Goal: Transaction & Acquisition: Download file/media

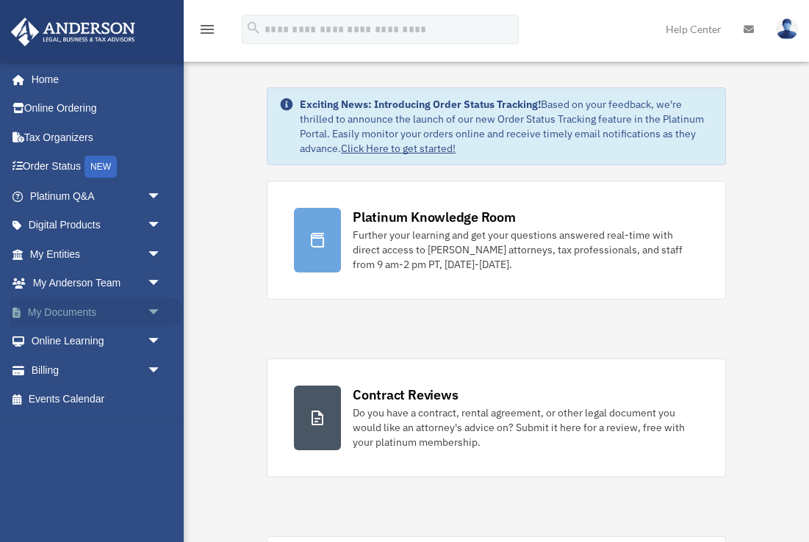
click at [148, 315] on span "arrow_drop_down" at bounding box center [161, 313] width 29 height 30
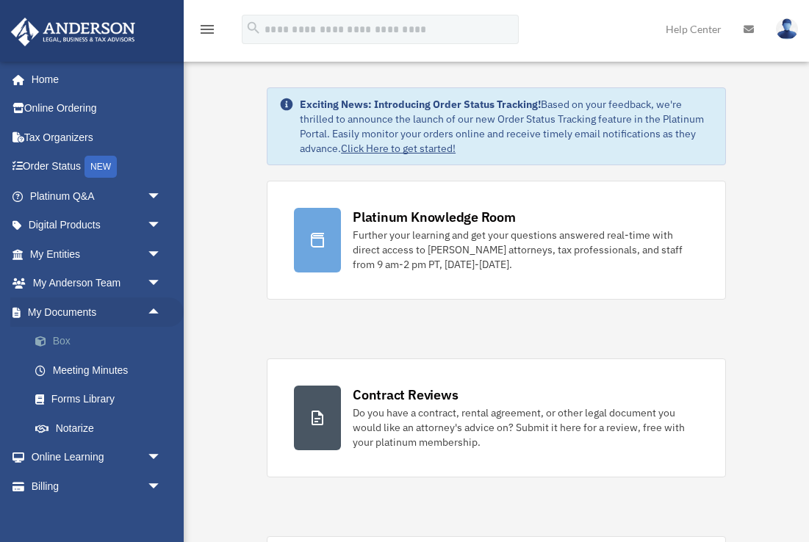
click at [63, 339] on link "Box" at bounding box center [102, 341] width 163 height 29
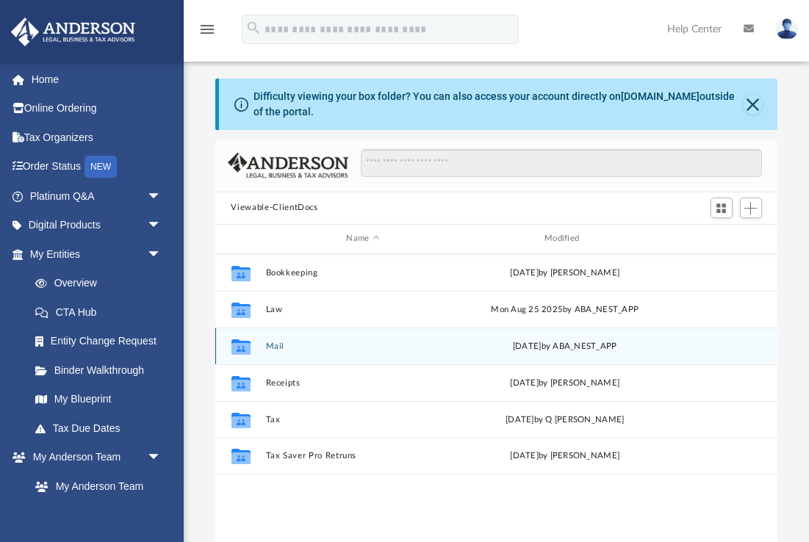
click at [278, 345] on button "Mail" at bounding box center [363, 346] width 196 height 10
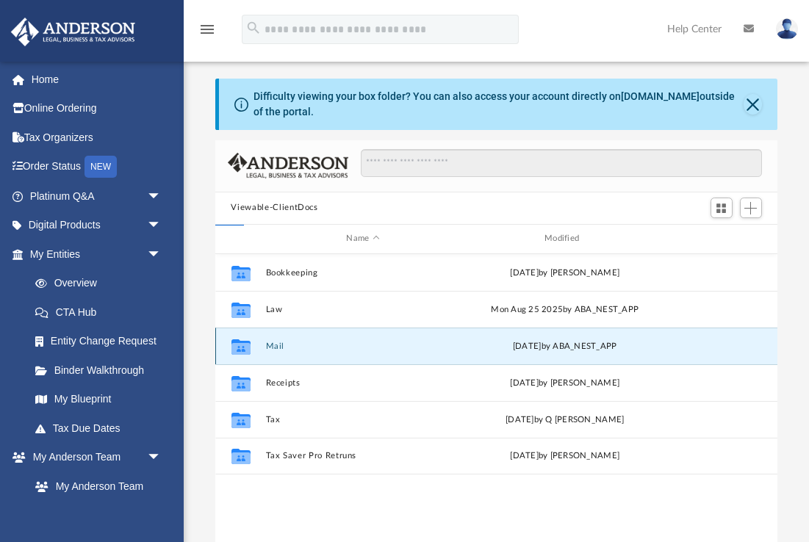
click at [278, 345] on button "Mail" at bounding box center [363, 346] width 196 height 10
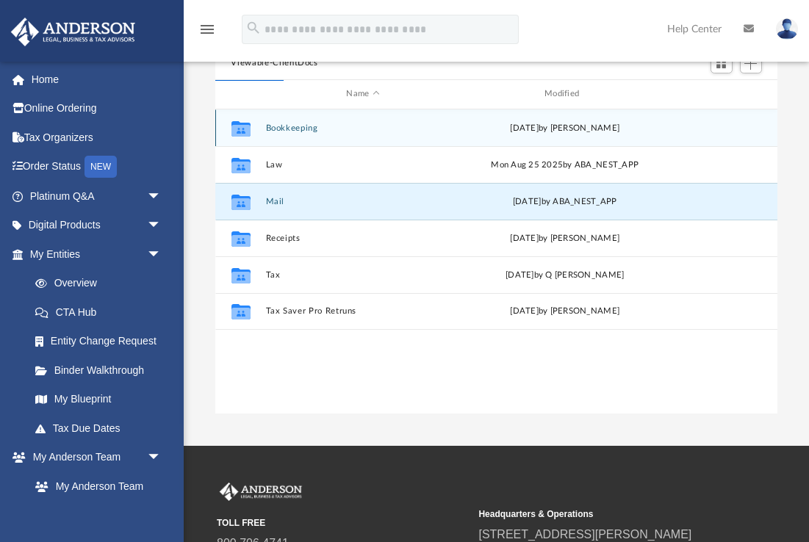
scroll to position [150, 0]
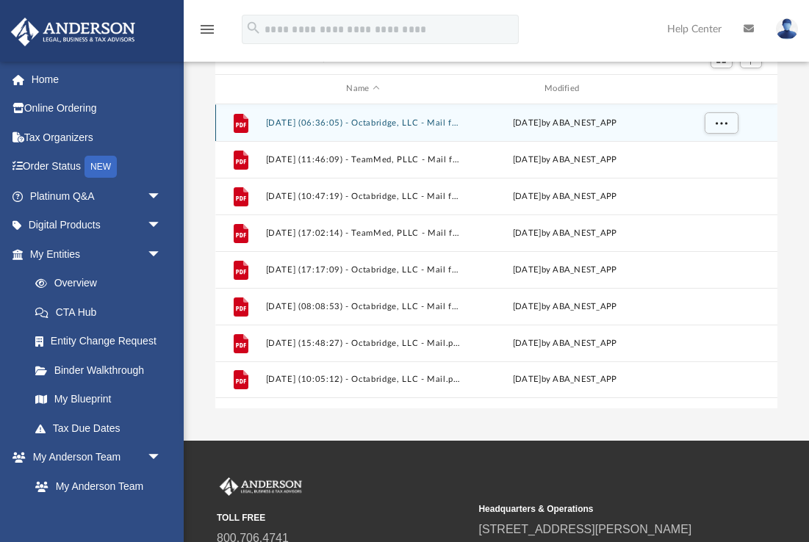
click at [385, 123] on button "[DATE] (06:36:05) - Octabridge, LLC - Mail from [US_STATE] State Department of …" at bounding box center [363, 123] width 196 height 10
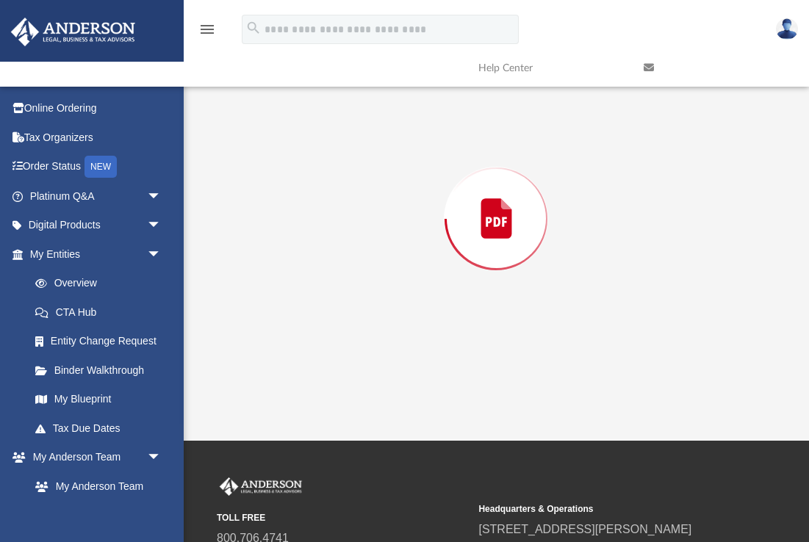
click at [385, 123] on div "Preview" at bounding box center [496, 218] width 563 height 379
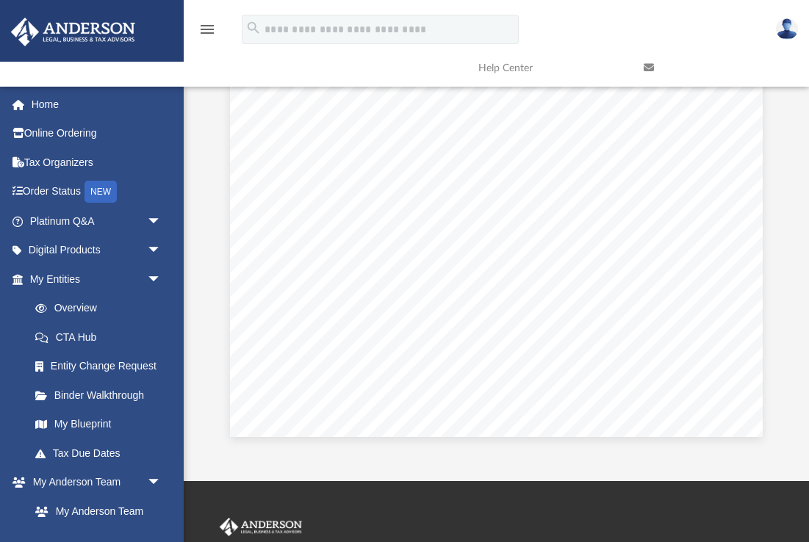
scroll to position [2458, 0]
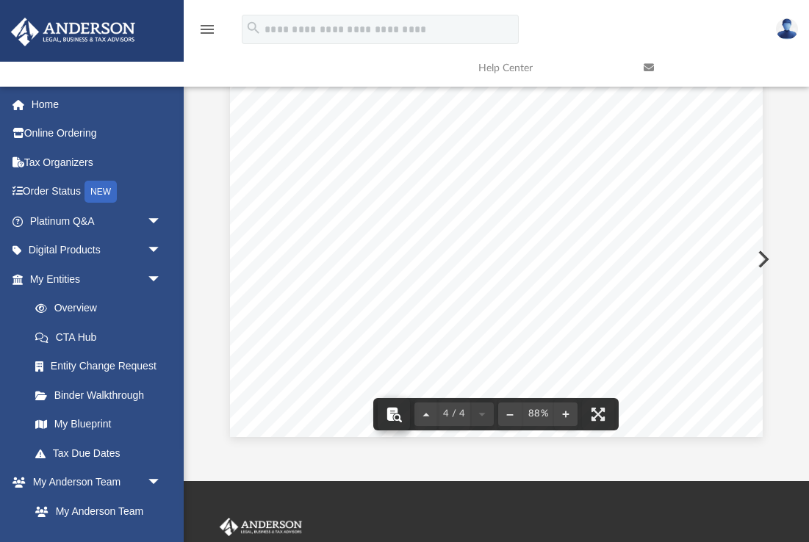
click at [395, 411] on button "File preview" at bounding box center [394, 414] width 32 height 32
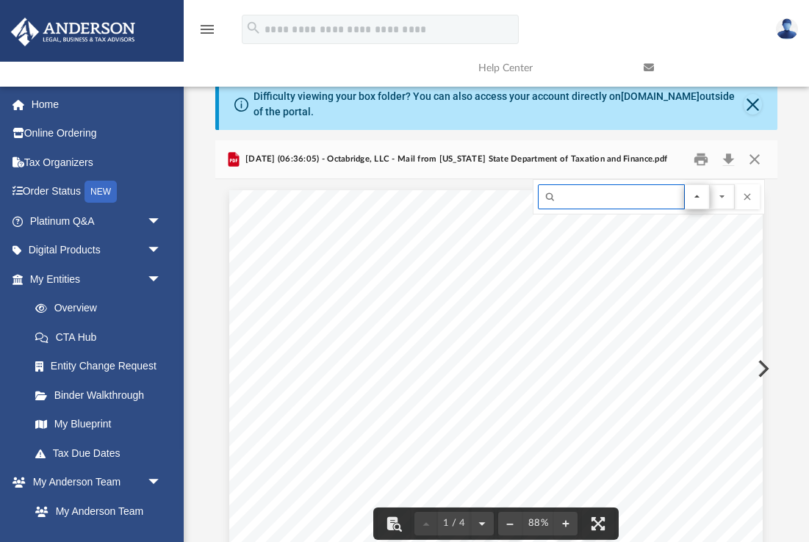
scroll to position [0, 0]
click at [730, 157] on button "Download" at bounding box center [729, 159] width 26 height 23
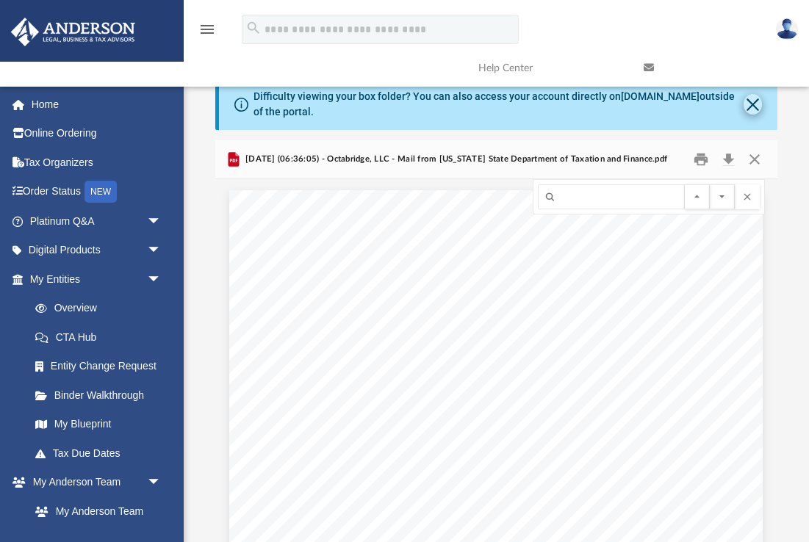
click at [748, 108] on button "Close" at bounding box center [753, 104] width 18 height 21
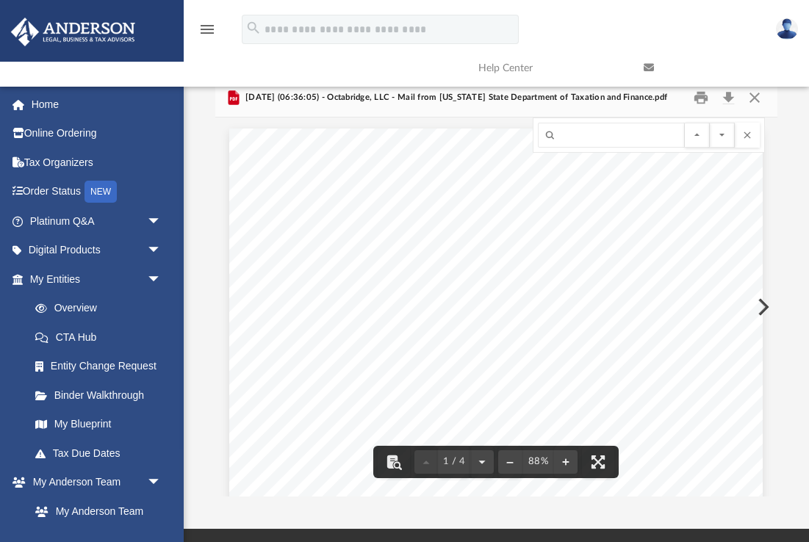
click at [763, 82] on link at bounding box center [715, 68] width 165 height 58
click at [758, 95] on link at bounding box center [715, 68] width 165 height 58
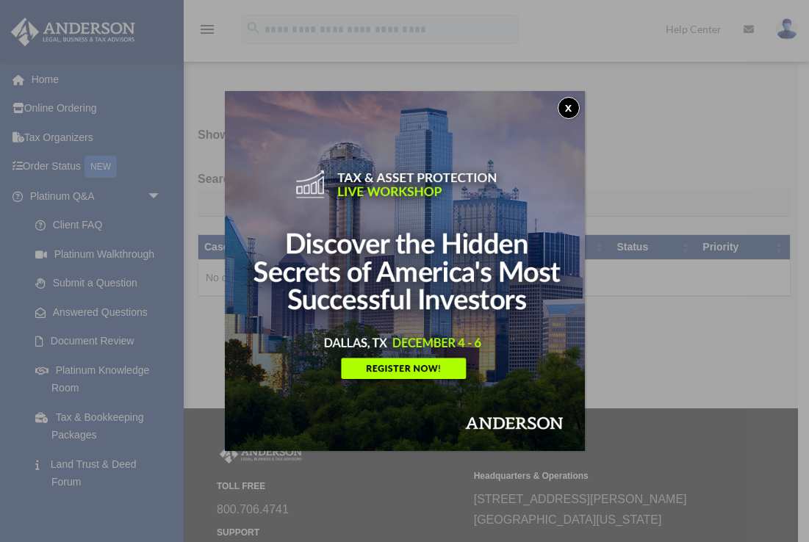
click at [568, 105] on button "x" at bounding box center [569, 108] width 22 height 22
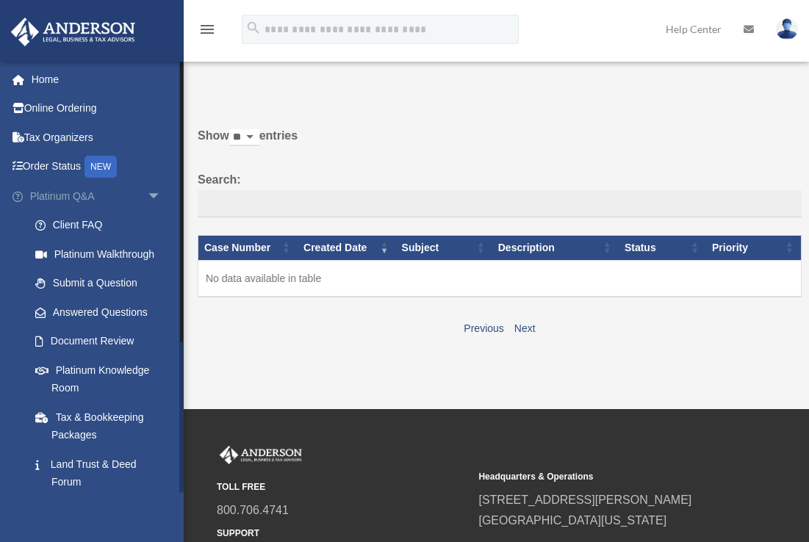
click at [60, 185] on link "Platinum Q&A arrow_drop_down" at bounding box center [96, 196] width 173 height 29
click at [47, 82] on link "Home" at bounding box center [96, 79] width 173 height 29
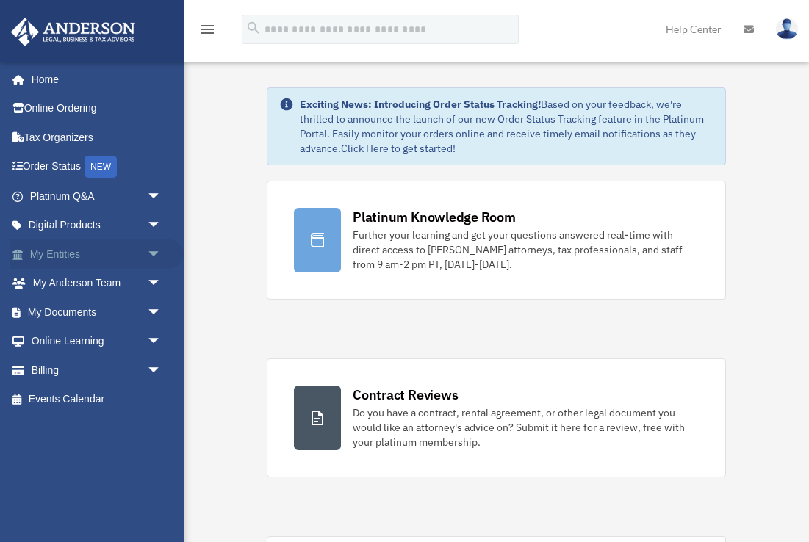
click at [154, 246] on span "arrow_drop_down" at bounding box center [161, 255] width 29 height 30
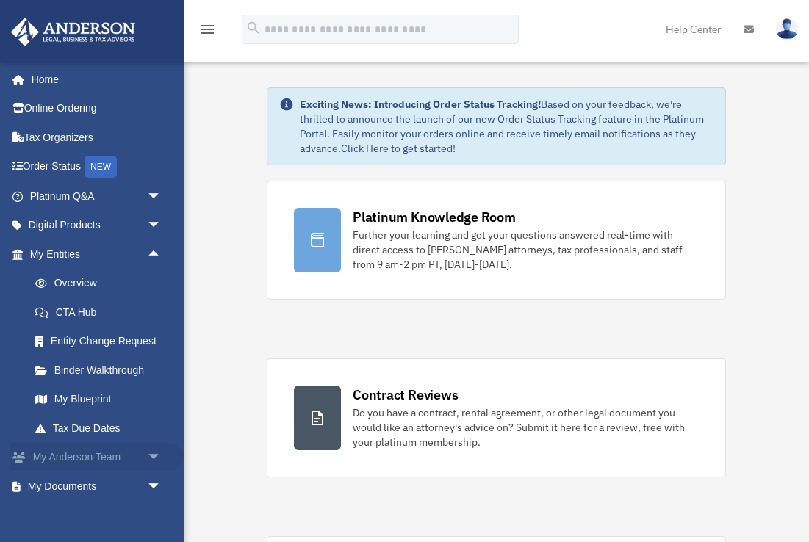
click at [95, 448] on link "My Anderson Team arrow_drop_down" at bounding box center [96, 457] width 173 height 29
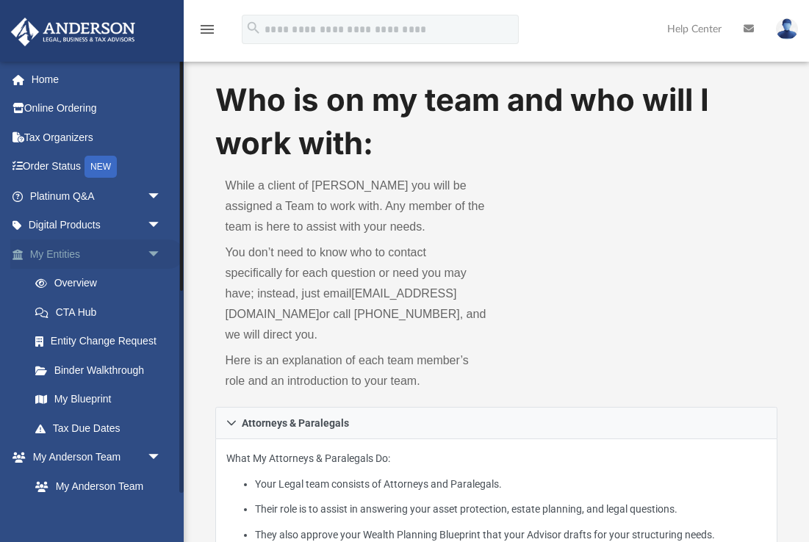
click at [63, 250] on link "My Entities arrow_drop_down" at bounding box center [96, 254] width 173 height 29
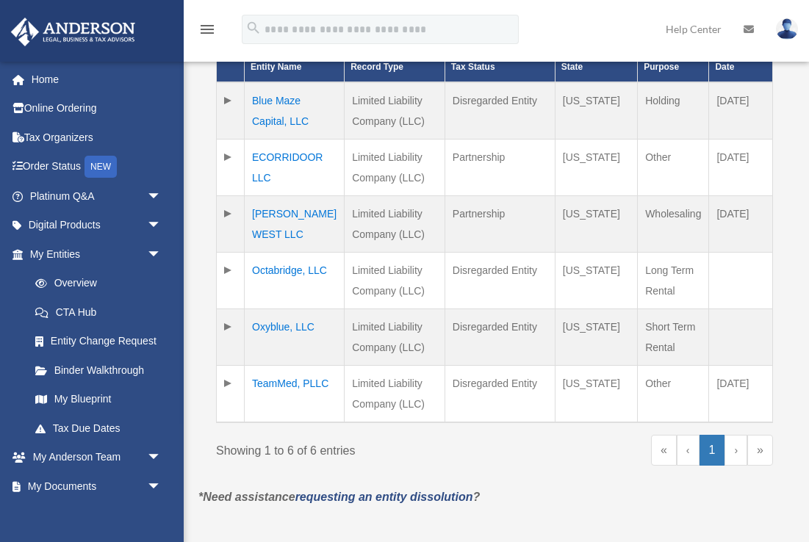
scroll to position [420, 0]
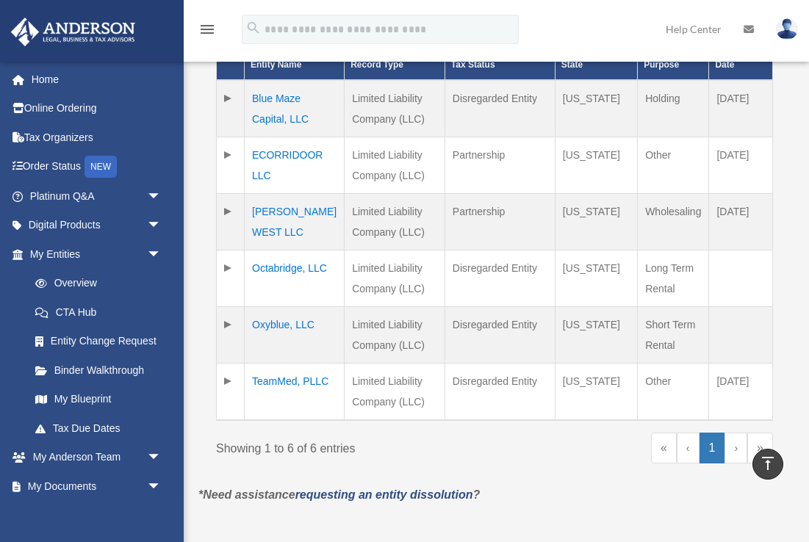
click at [278, 268] on td "Octabridge, LLC" at bounding box center [295, 279] width 100 height 57
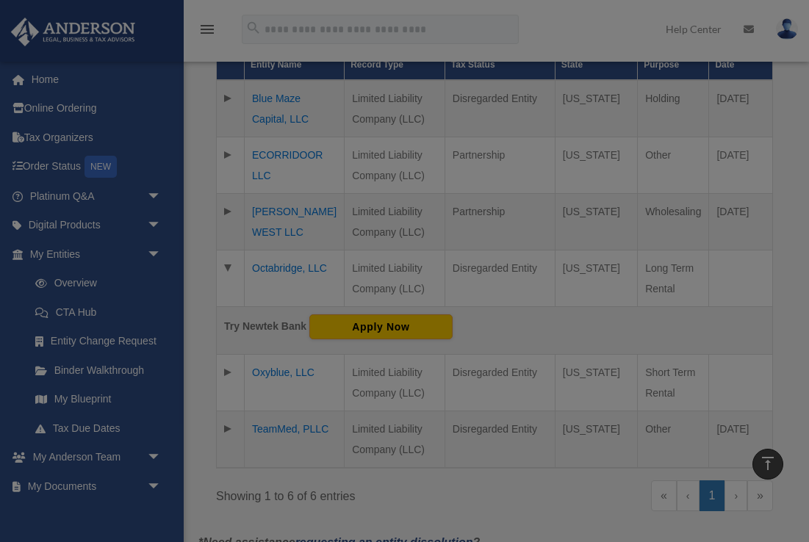
click at [278, 268] on body "X Get a chance to win 6 months of Platinum for free just by filling out this su…" at bounding box center [404, 239] width 809 height 1319
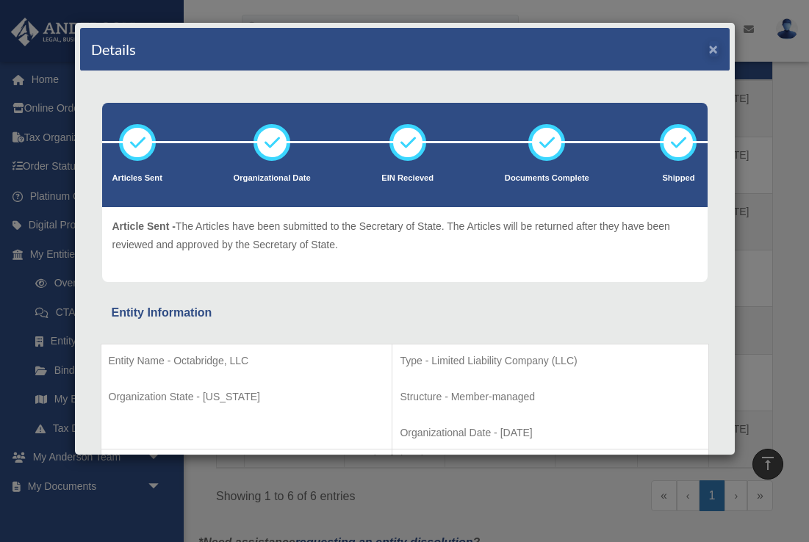
click at [715, 51] on button "×" at bounding box center [714, 48] width 10 height 15
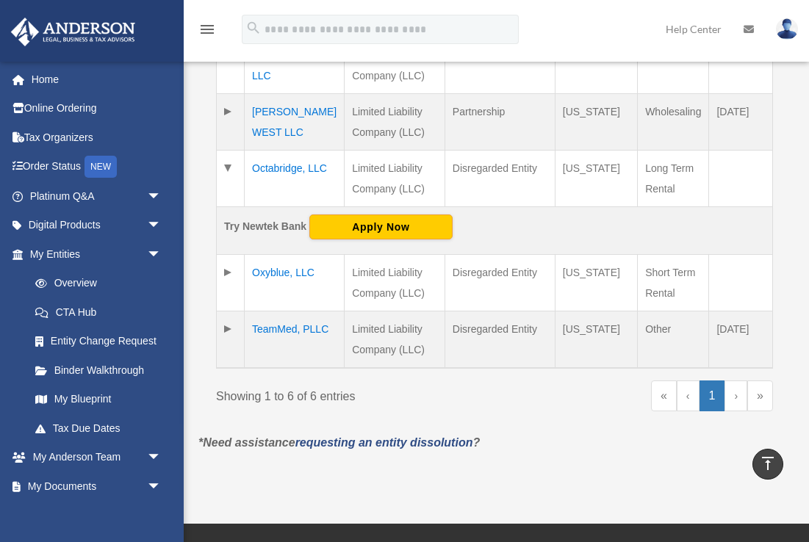
scroll to position [523, 0]
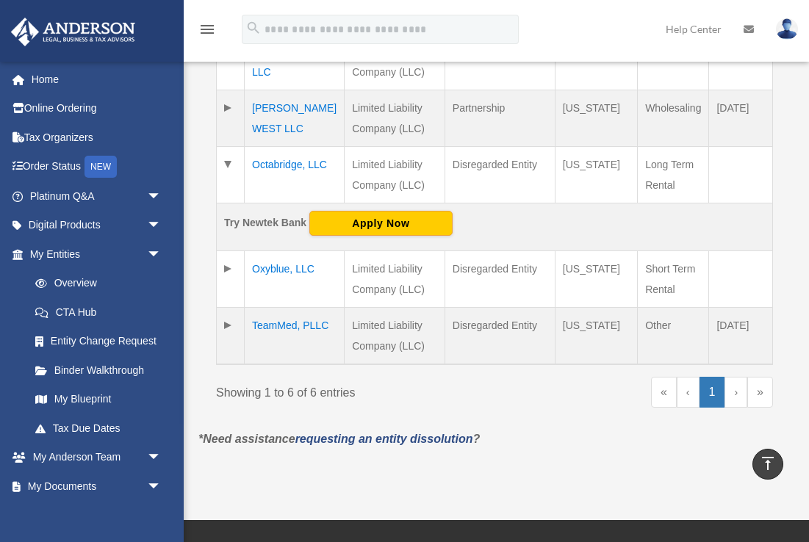
click at [278, 269] on td "Oxyblue, LLC" at bounding box center [295, 279] width 100 height 57
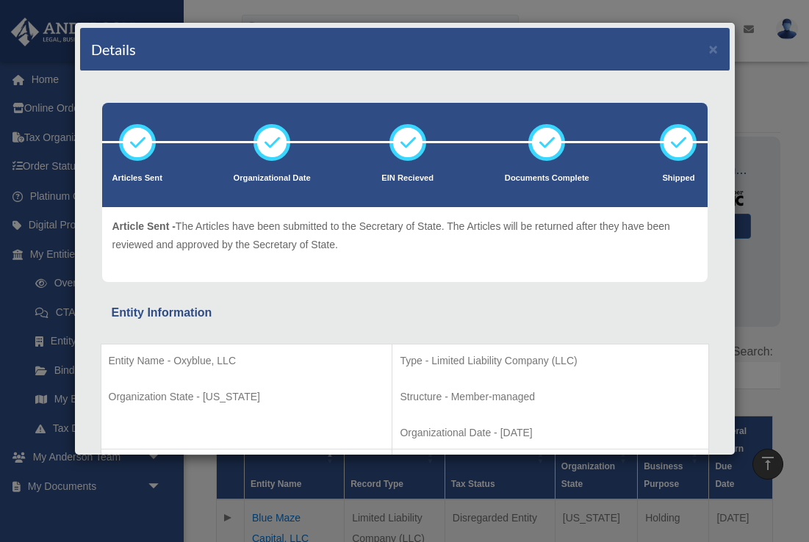
scroll to position [0, 0]
click at [710, 49] on button "×" at bounding box center [714, 48] width 10 height 15
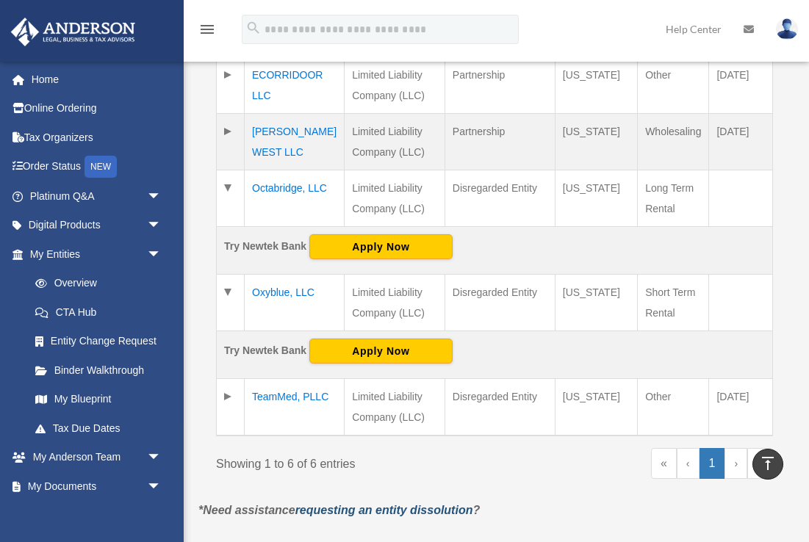
scroll to position [374, 0]
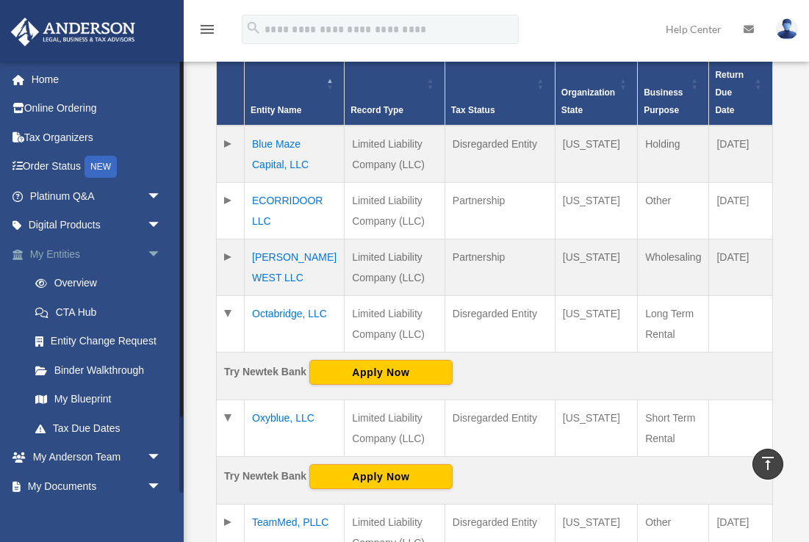
click at [154, 252] on span "arrow_drop_down" at bounding box center [161, 255] width 29 height 30
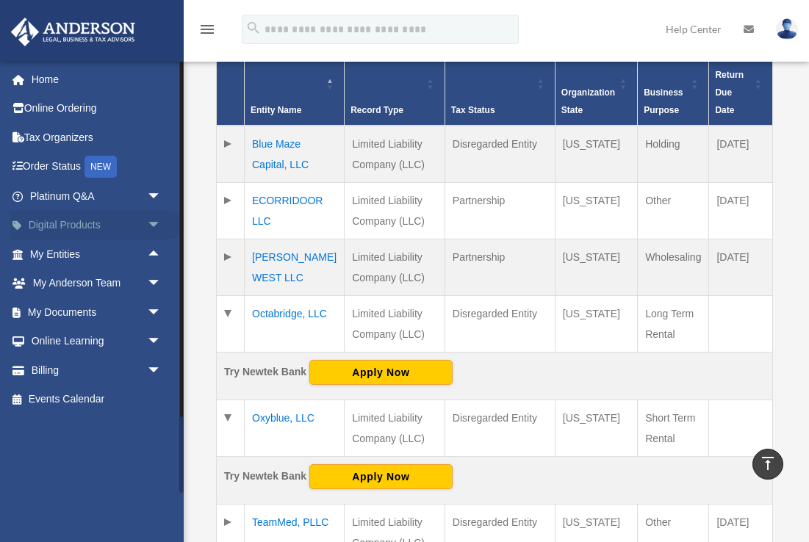
click at [159, 218] on span "arrow_drop_down" at bounding box center [161, 226] width 29 height 30
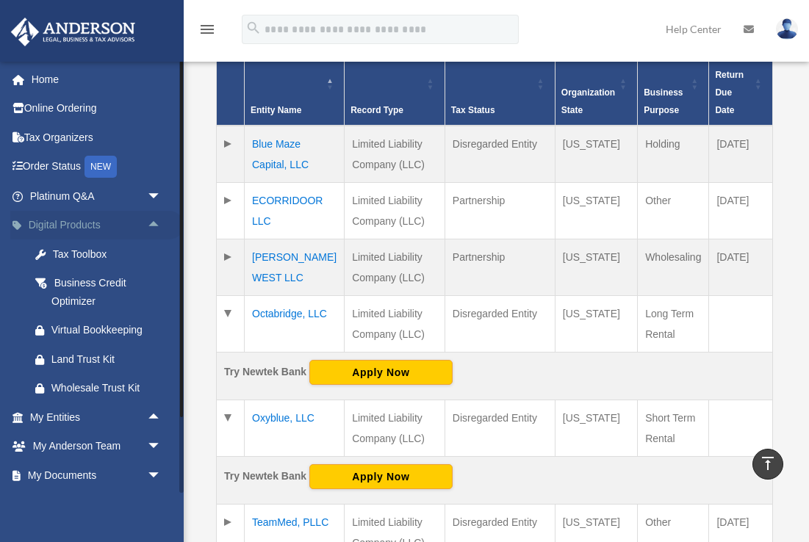
click at [159, 218] on span "arrow_drop_up" at bounding box center [161, 226] width 29 height 30
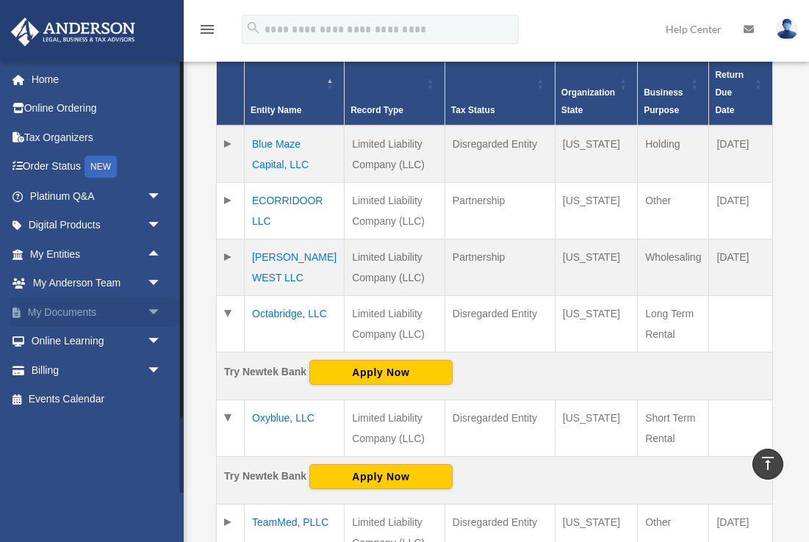
click at [155, 309] on span "arrow_drop_down" at bounding box center [161, 313] width 29 height 30
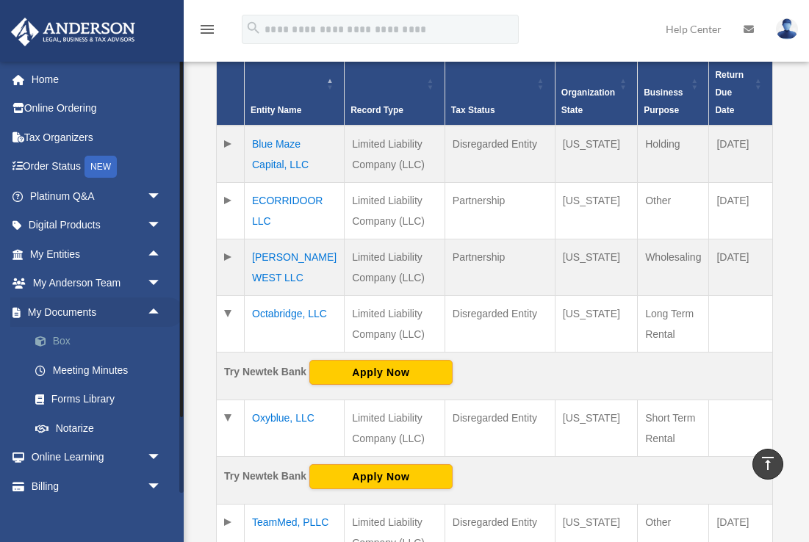
click at [67, 331] on link "Box" at bounding box center [102, 341] width 163 height 29
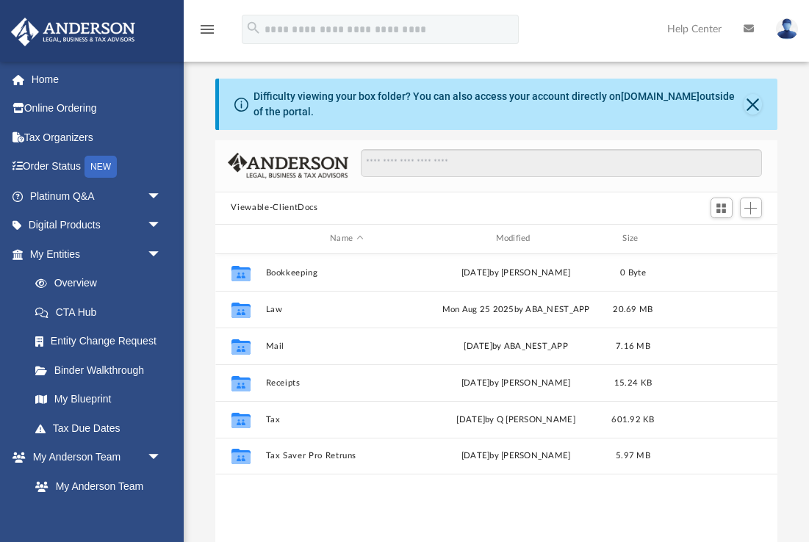
scroll to position [1, 1]
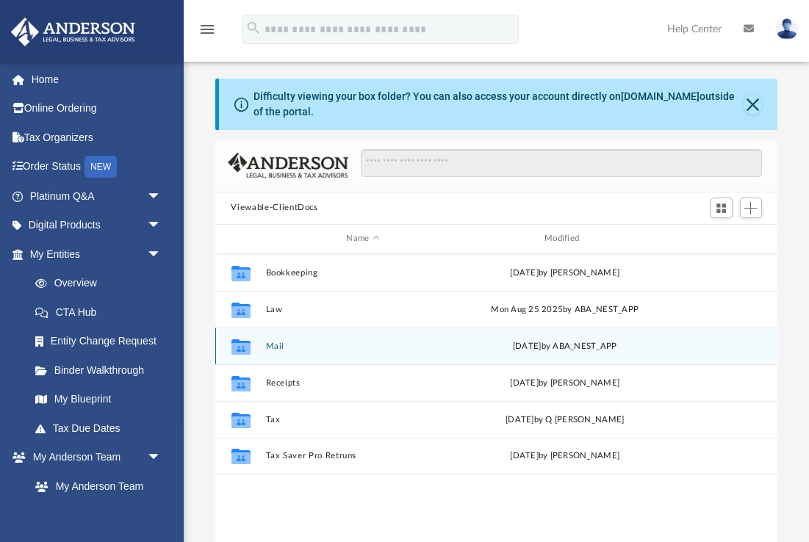
click at [270, 344] on button "Mail" at bounding box center [363, 346] width 196 height 10
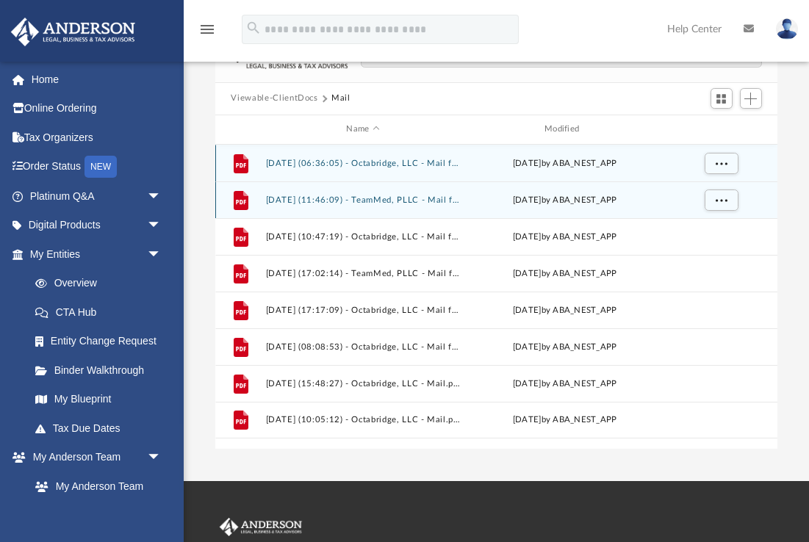
scroll to position [128, 0]
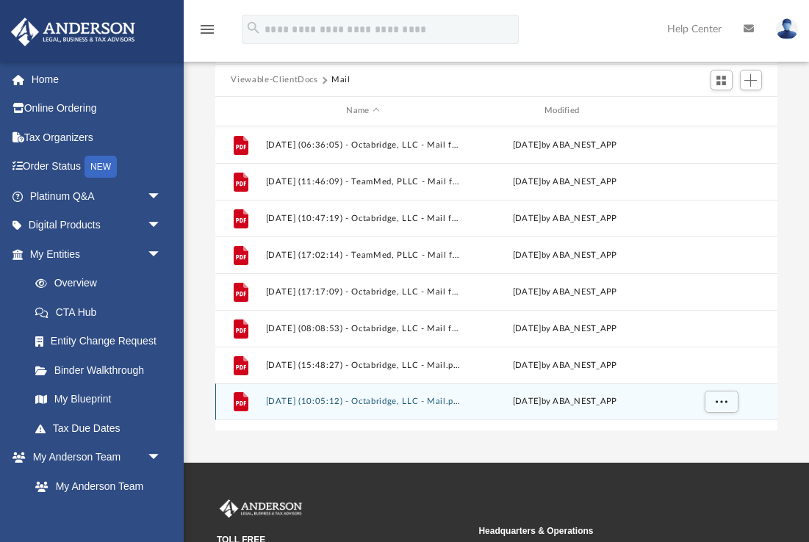
click at [395, 401] on button "[DATE] (10:05:12) - Octabridge, LLC - Mail.pdf" at bounding box center [363, 402] width 196 height 10
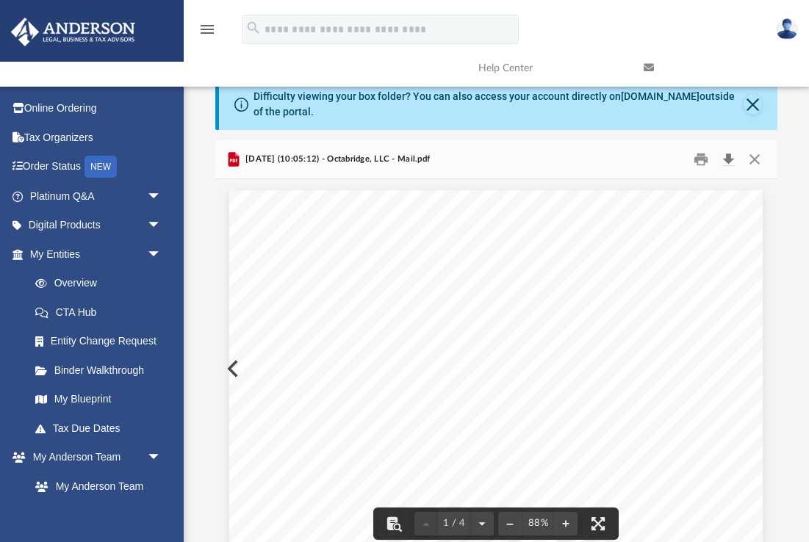
scroll to position [0, 0]
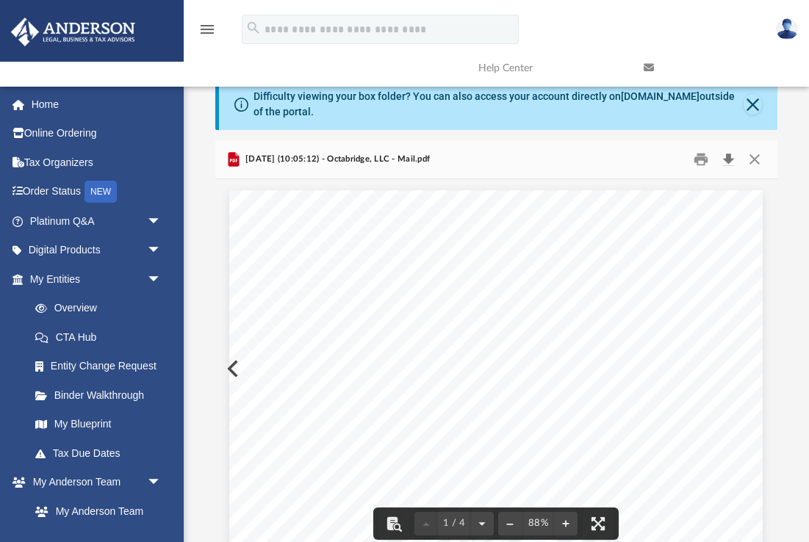
click at [727, 160] on button "Download" at bounding box center [729, 159] width 26 height 23
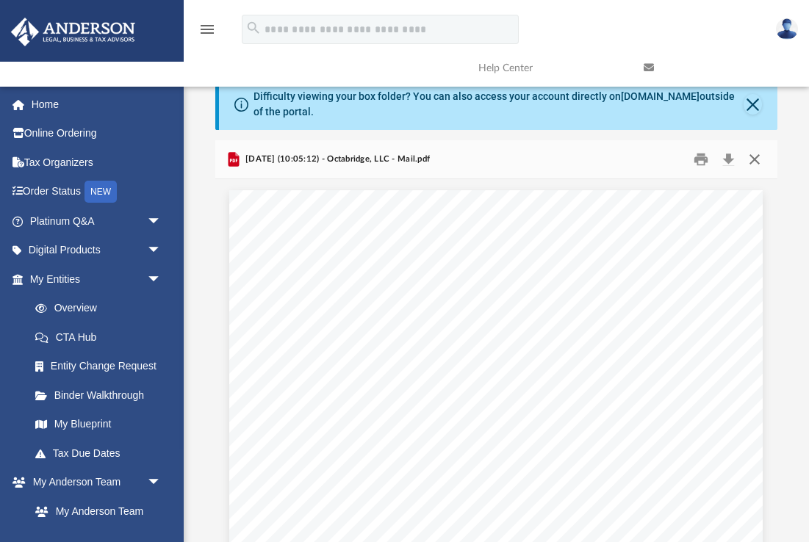
click at [755, 160] on button "Close" at bounding box center [755, 159] width 26 height 23
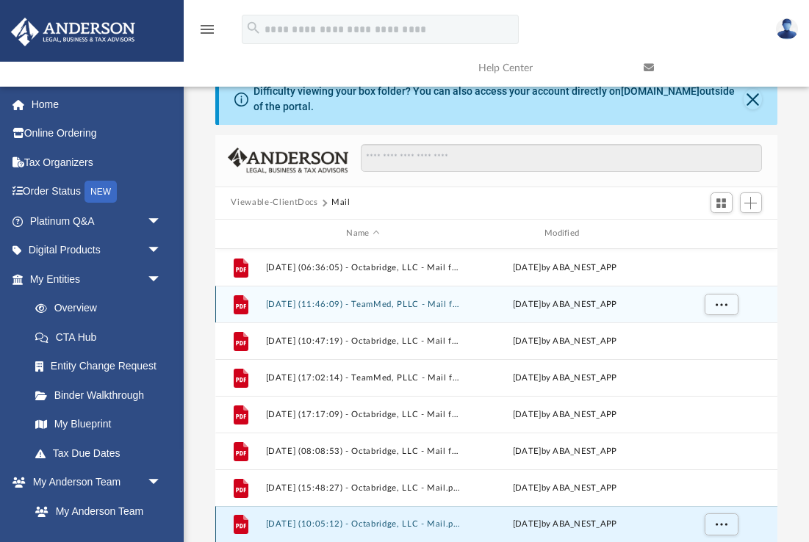
scroll to position [18, 0]
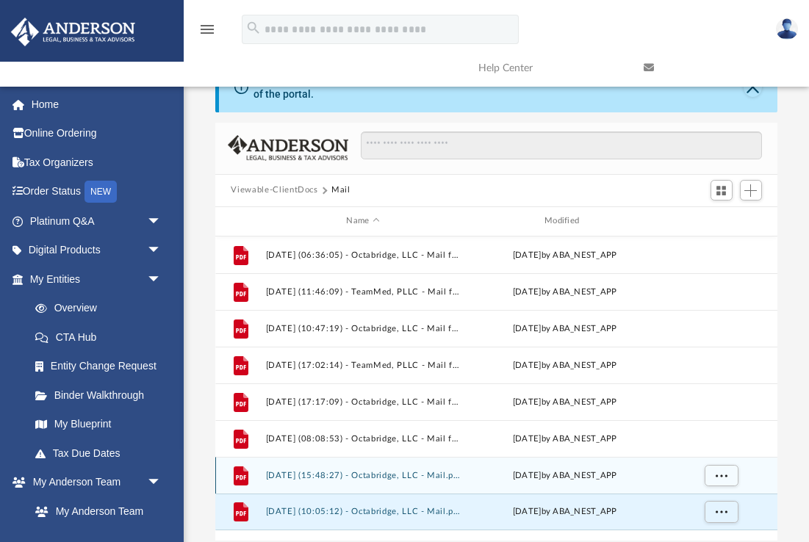
click at [345, 473] on button "[DATE] (15:48:27) - Octabridge, LLC - Mail.pdf" at bounding box center [363, 475] width 196 height 10
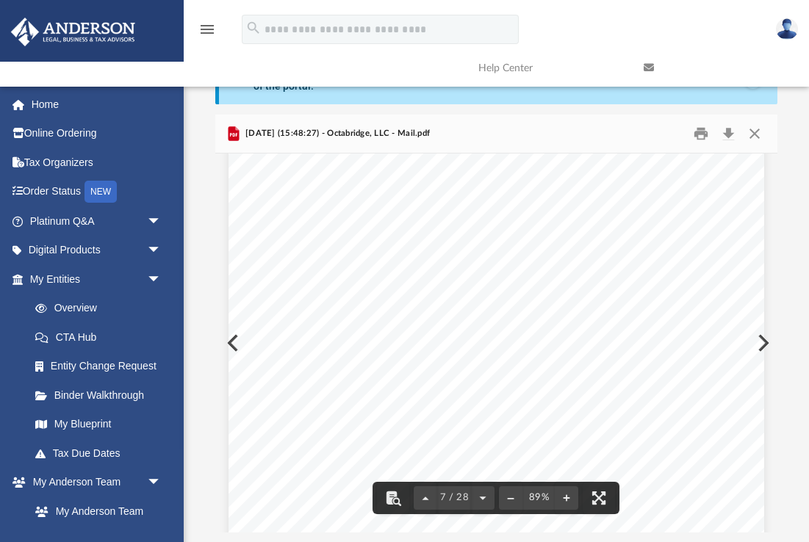
scroll to position [4650, 0]
click at [732, 132] on button "Download" at bounding box center [729, 133] width 26 height 23
click at [760, 132] on button "Close" at bounding box center [755, 133] width 26 height 23
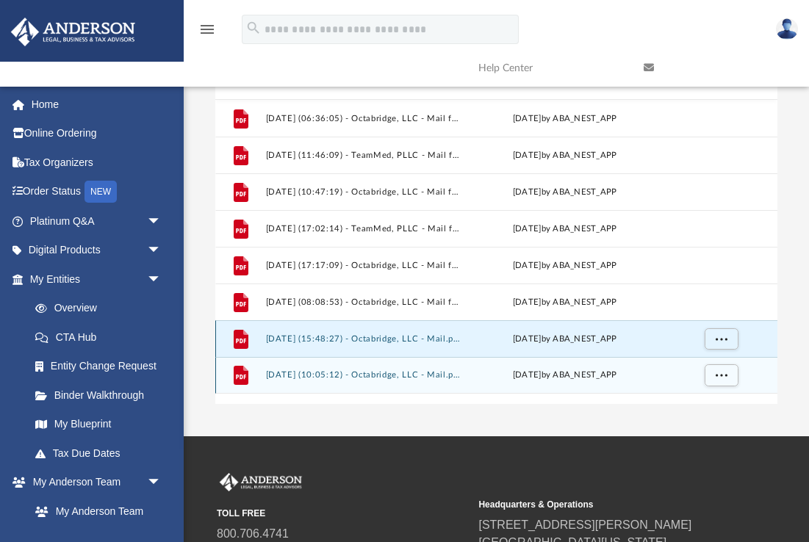
scroll to position [185, 0]
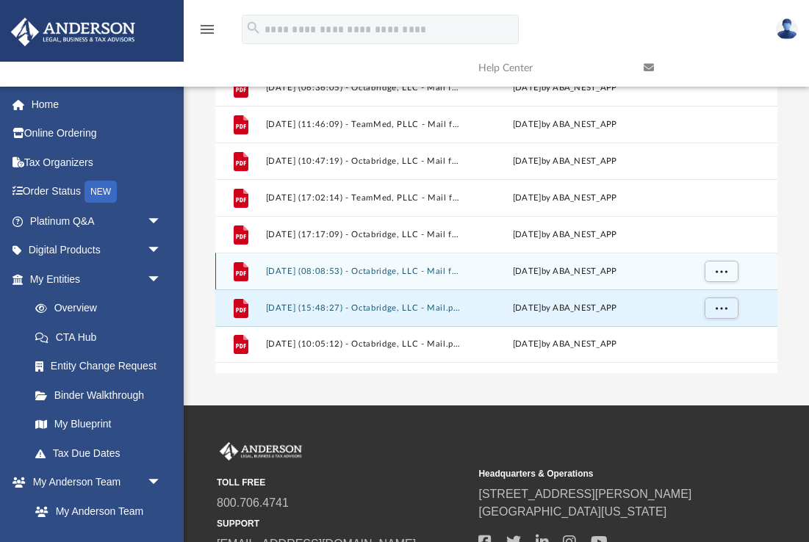
click at [382, 265] on div "File [DATE] (08:08:53) - Octabridge, LLC - Mail from JPMorgan Chase Bank, N.A..…" at bounding box center [496, 271] width 563 height 37
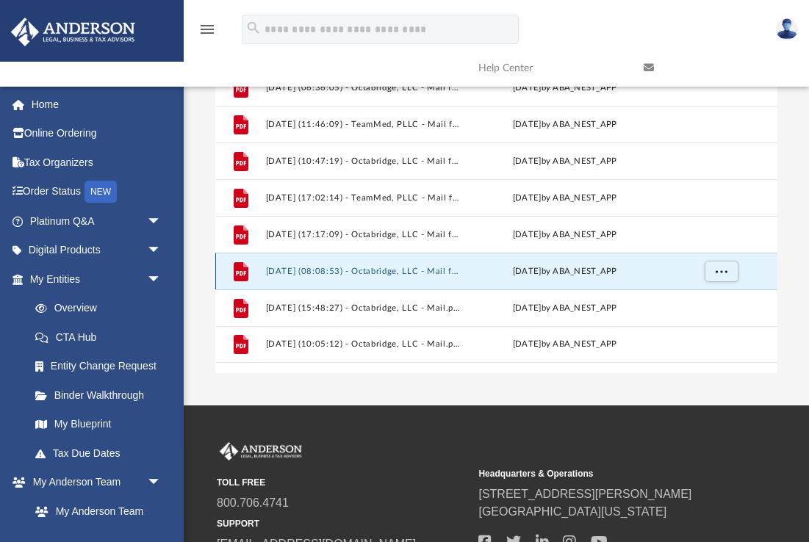
click at [384, 271] on button "[DATE] (08:08:53) - Octabridge, LLC - Mail from JPMorgan Chase Bank, N.A..pdf" at bounding box center [363, 271] width 196 height 10
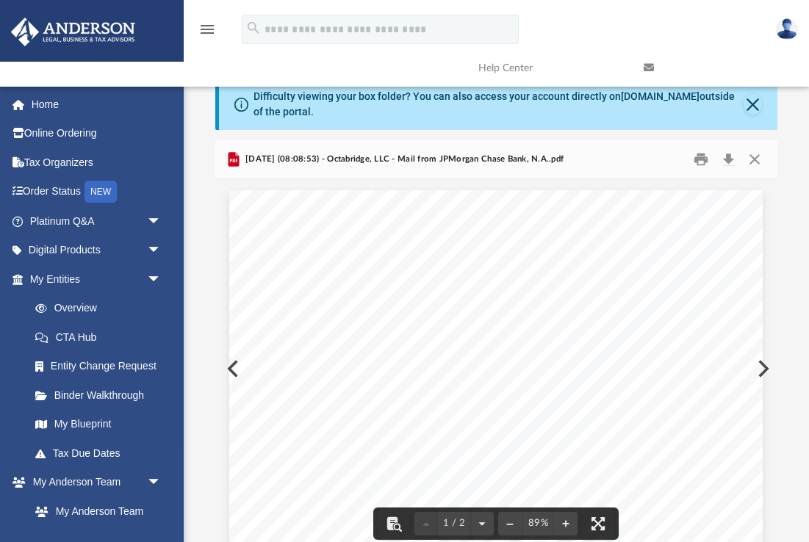
scroll to position [0, 0]
click at [758, 162] on button "Close" at bounding box center [755, 159] width 26 height 23
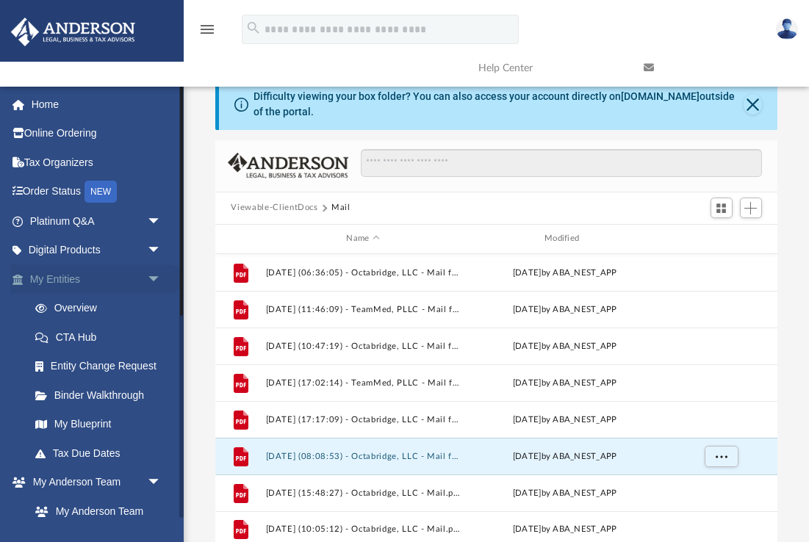
click at [151, 276] on span "arrow_drop_down" at bounding box center [161, 280] width 29 height 30
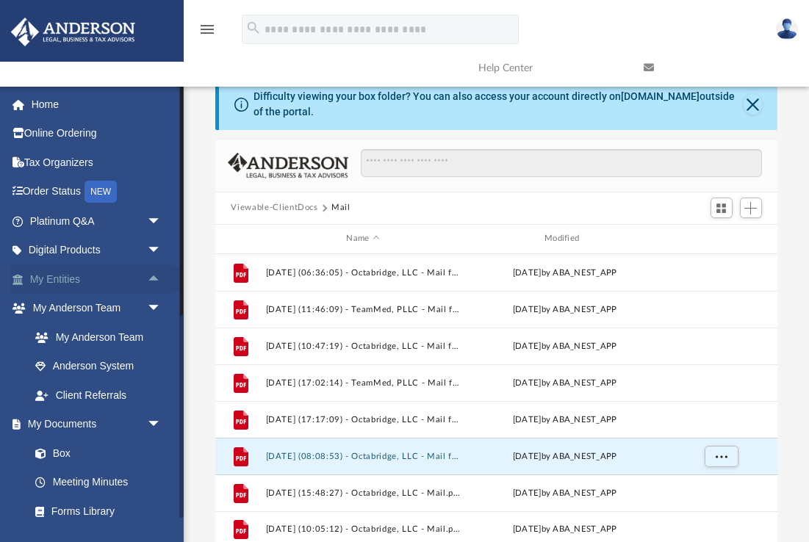
click at [151, 276] on span "arrow_drop_up" at bounding box center [161, 280] width 29 height 30
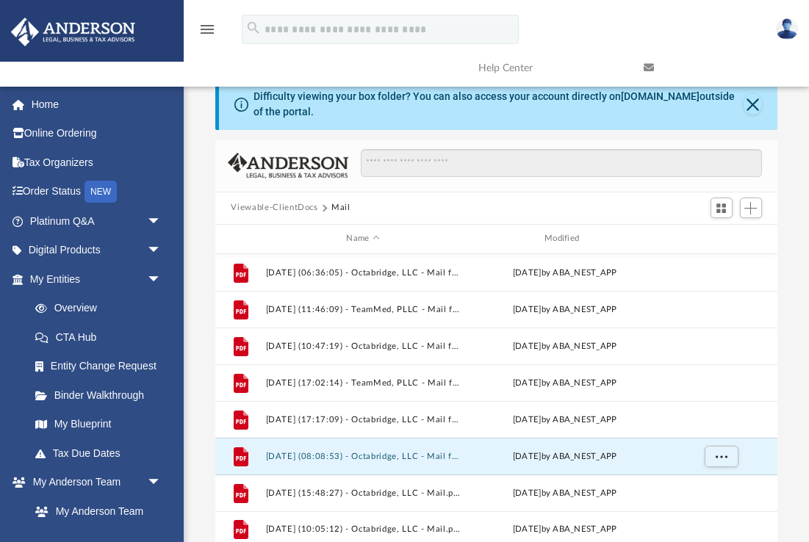
click at [290, 205] on button "Viewable-ClientDocs" at bounding box center [274, 207] width 87 height 13
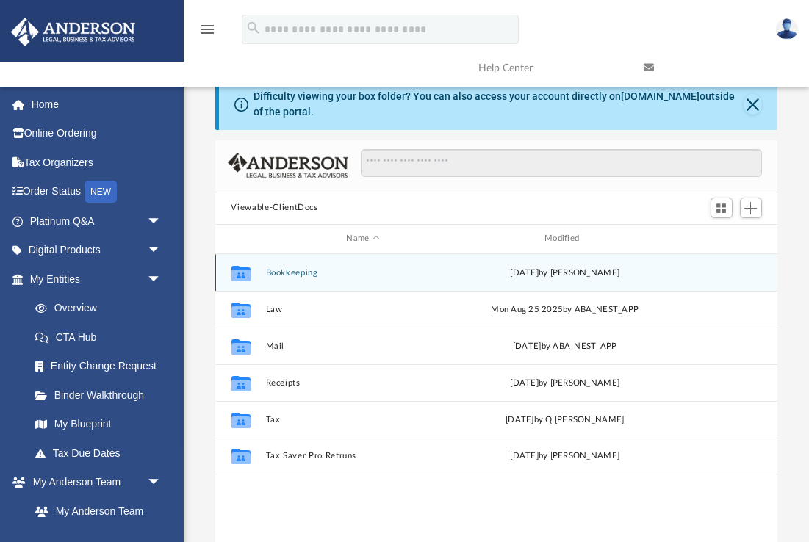
click at [289, 273] on button "Bookkeeping" at bounding box center [363, 273] width 196 height 10
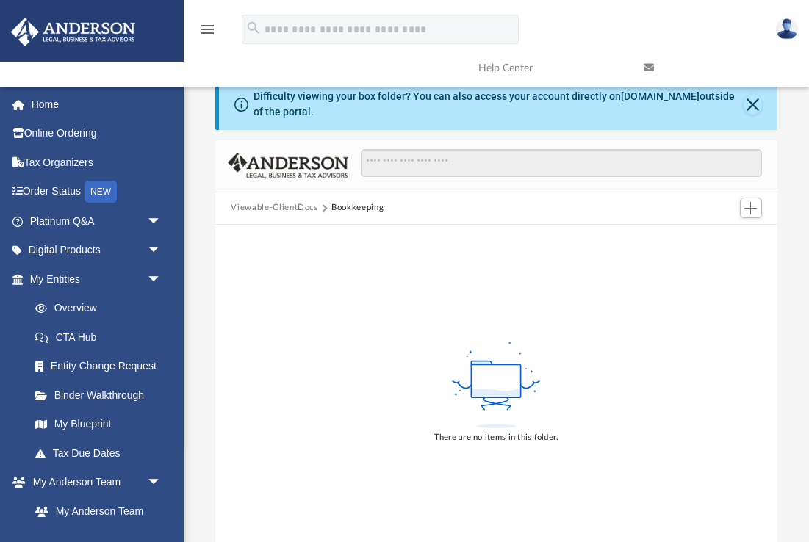
click at [283, 206] on button "Viewable-ClientDocs" at bounding box center [274, 207] width 87 height 13
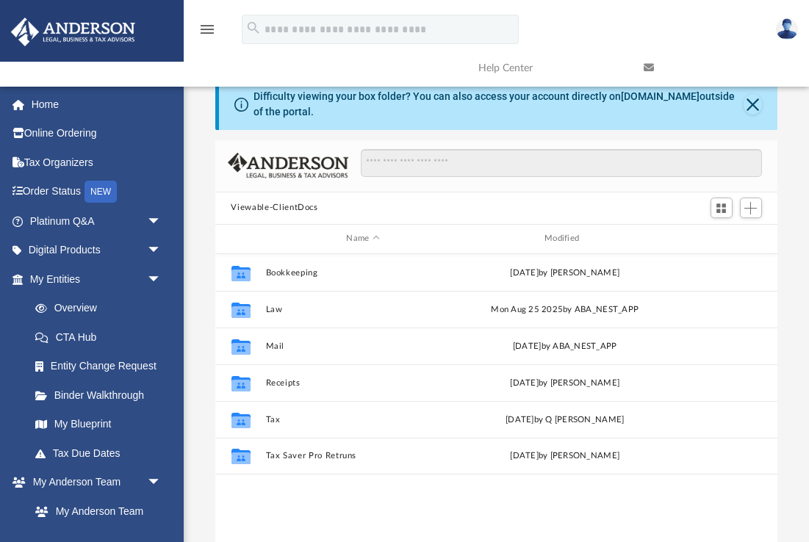
scroll to position [334, 563]
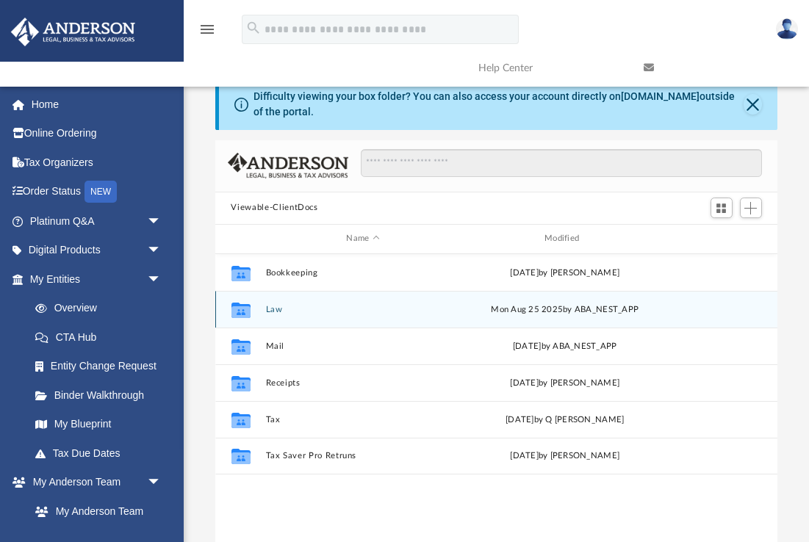
click at [267, 307] on button "Law" at bounding box center [363, 309] width 196 height 10
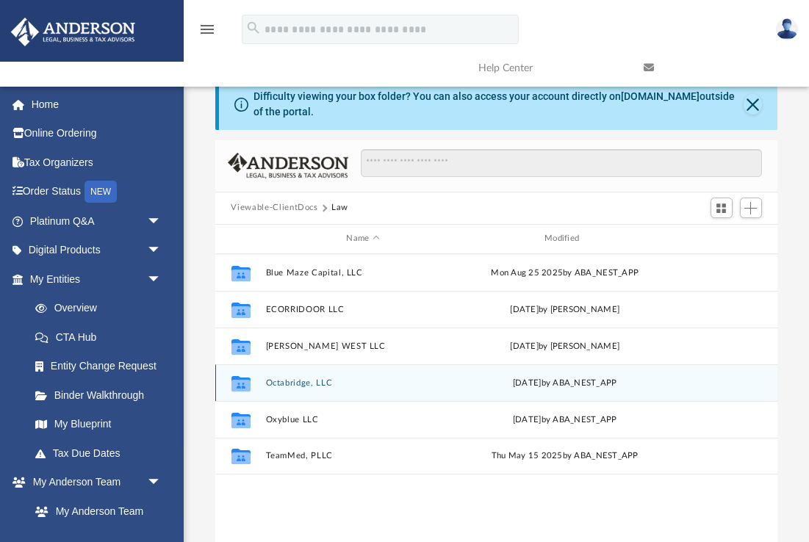
click at [308, 381] on button "Octabridge, LLC" at bounding box center [363, 383] width 196 height 10
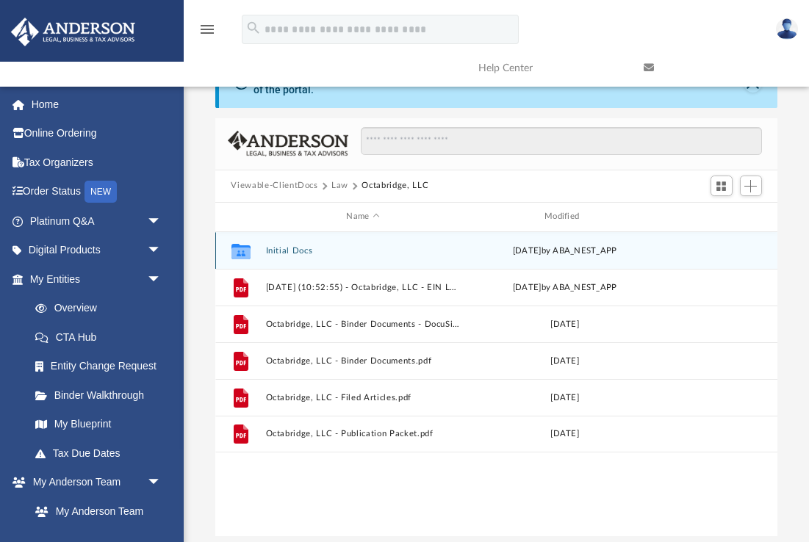
scroll to position [24, 0]
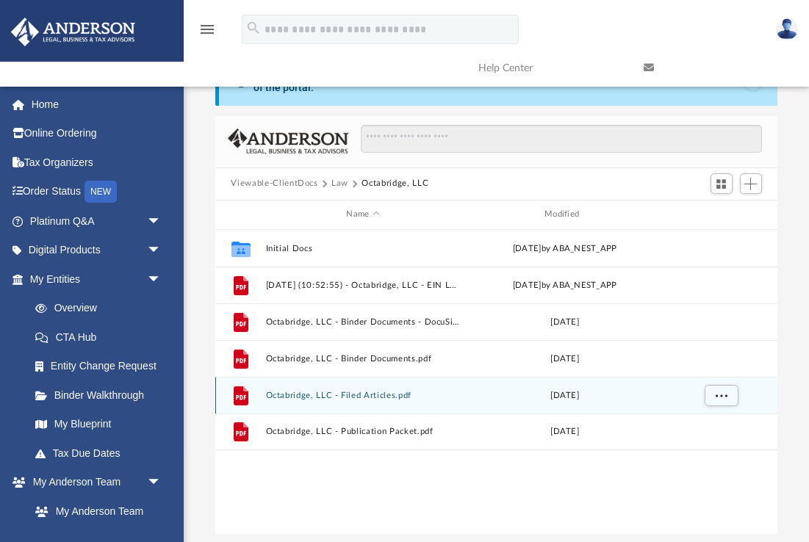
click at [376, 393] on button "Octabridge, LLC - Filed Articles.pdf" at bounding box center [363, 395] width 196 height 10
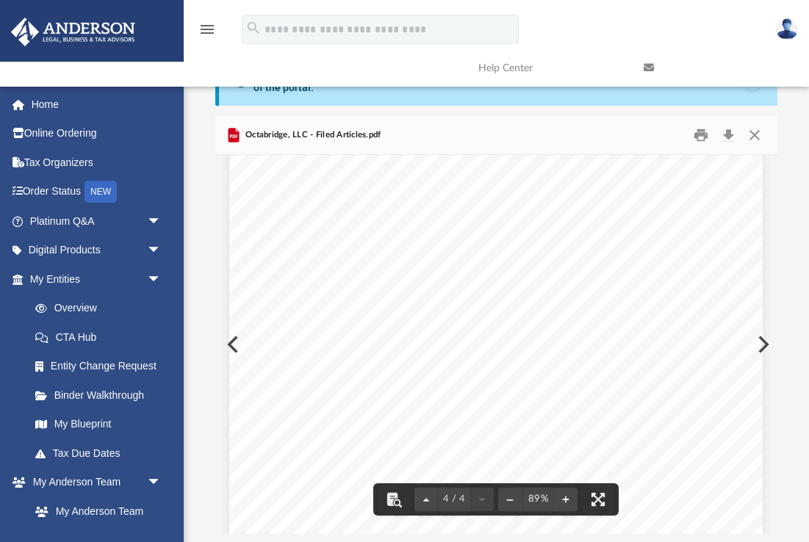
scroll to position [2400, 0]
click at [734, 132] on button "Download" at bounding box center [729, 134] width 26 height 23
click at [755, 134] on button "Close" at bounding box center [755, 134] width 26 height 23
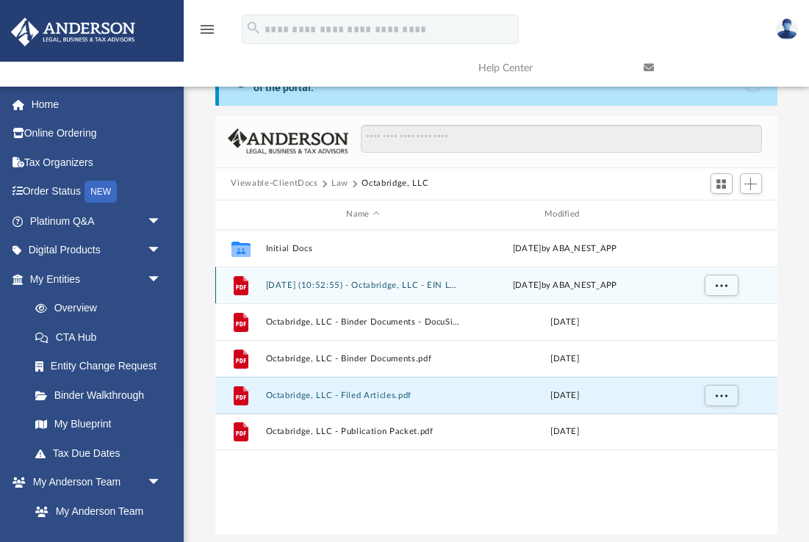
click at [367, 290] on div "File [DATE] (10:52:55) - Octabridge, LLC - EIN Letter from IRS.pdf [DATE] by AB…" at bounding box center [496, 285] width 563 height 37
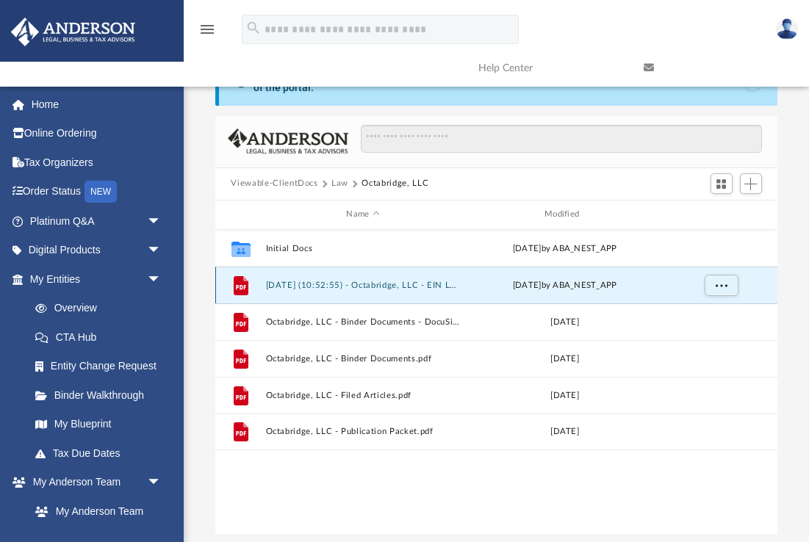
click at [374, 284] on button "[DATE] (10:52:55) - Octabridge, LLC - EIN Letter from IRS.pdf" at bounding box center [363, 285] width 196 height 10
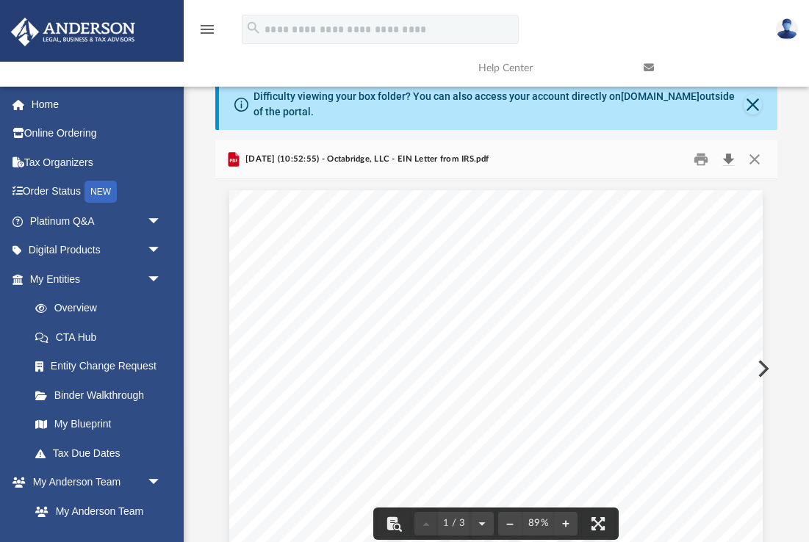
scroll to position [0, 0]
click at [730, 156] on button "Download" at bounding box center [729, 159] width 26 height 23
click at [755, 161] on button "Close" at bounding box center [755, 159] width 26 height 23
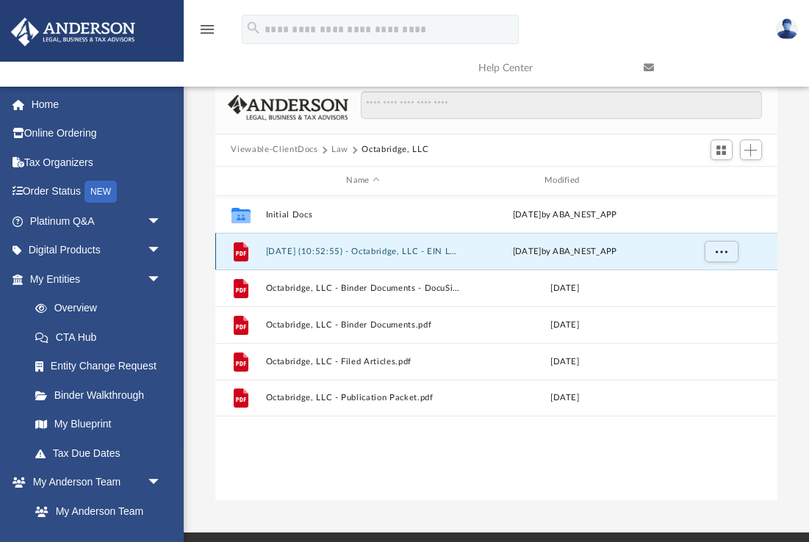
scroll to position [67, 0]
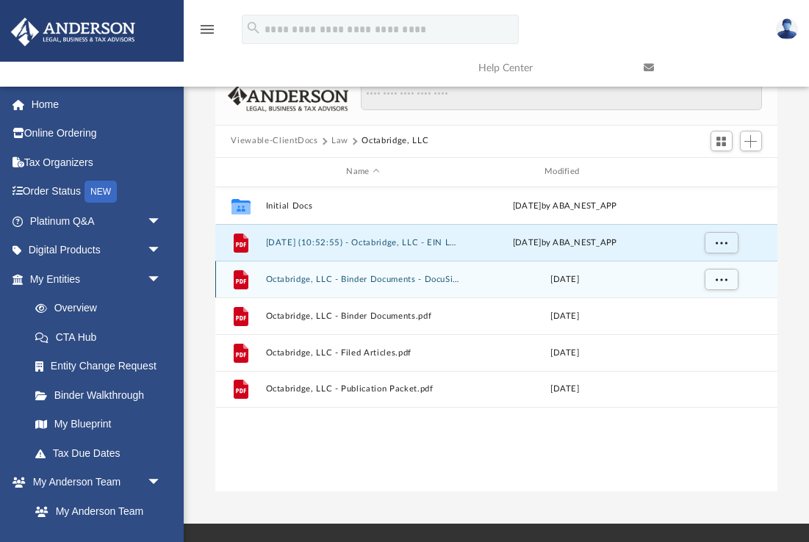
click at [401, 282] on button "Octabridge, LLC - Binder Documents - DocuSigned.pdf" at bounding box center [363, 279] width 196 height 10
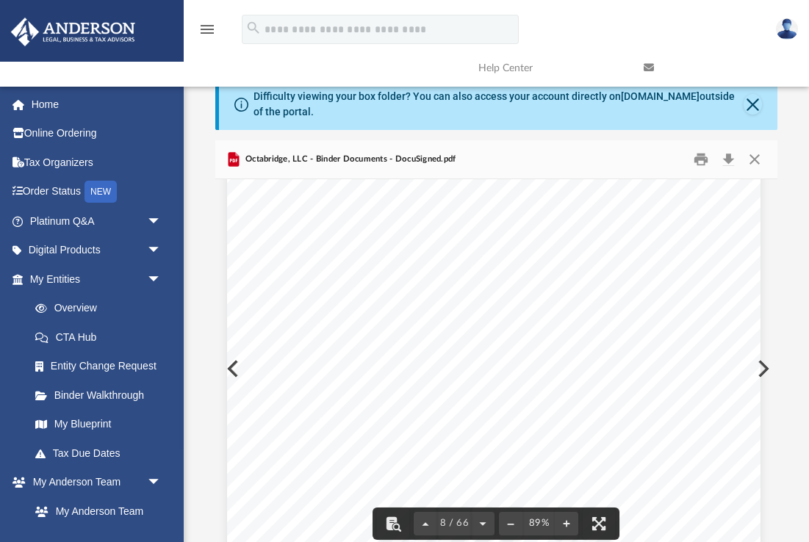
scroll to position [4910, 2]
click at [731, 164] on button "Download" at bounding box center [729, 159] width 26 height 23
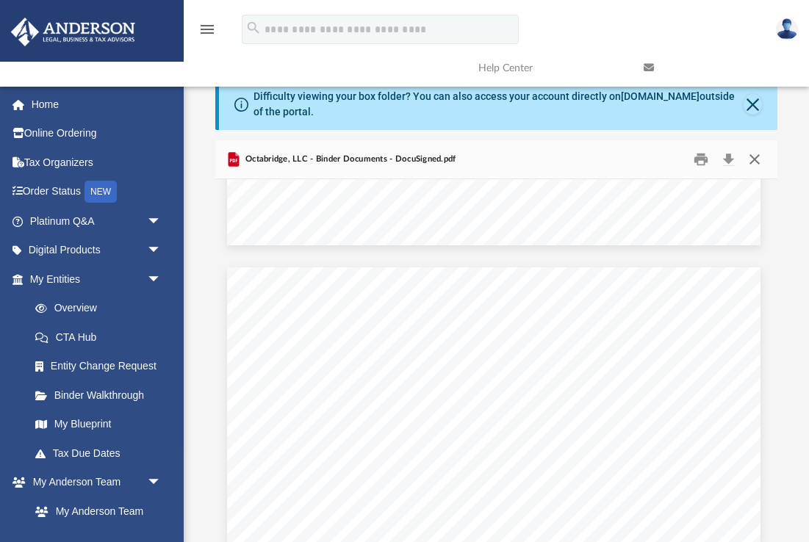
click at [754, 159] on button "Close" at bounding box center [755, 159] width 26 height 23
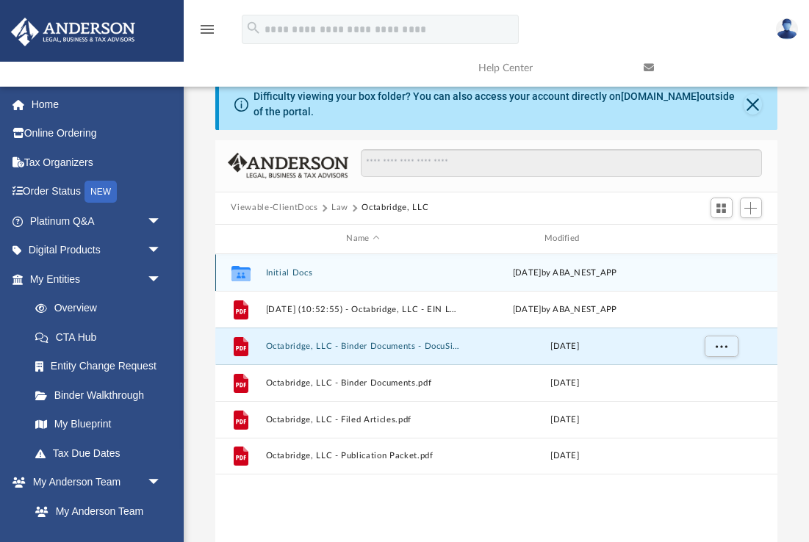
click at [284, 268] on button "Initial Docs" at bounding box center [363, 273] width 196 height 10
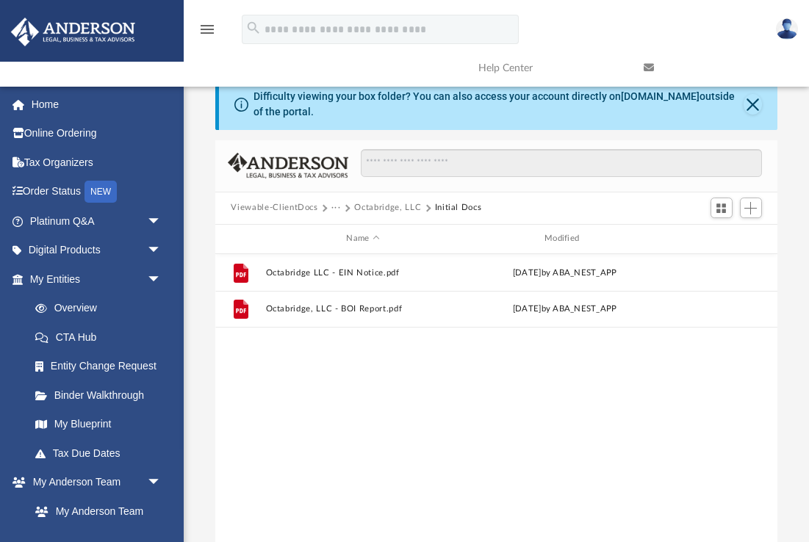
click at [298, 209] on button "Viewable-ClientDocs" at bounding box center [274, 207] width 87 height 13
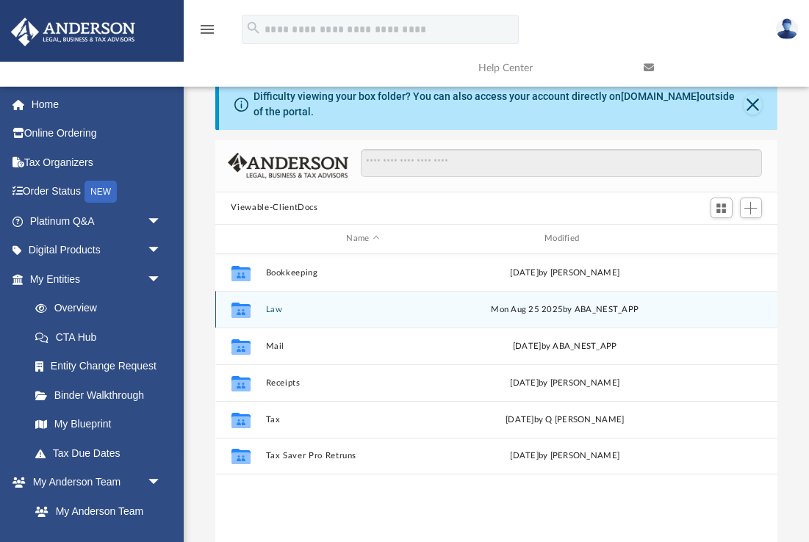
click at [276, 311] on button "Law" at bounding box center [363, 309] width 196 height 10
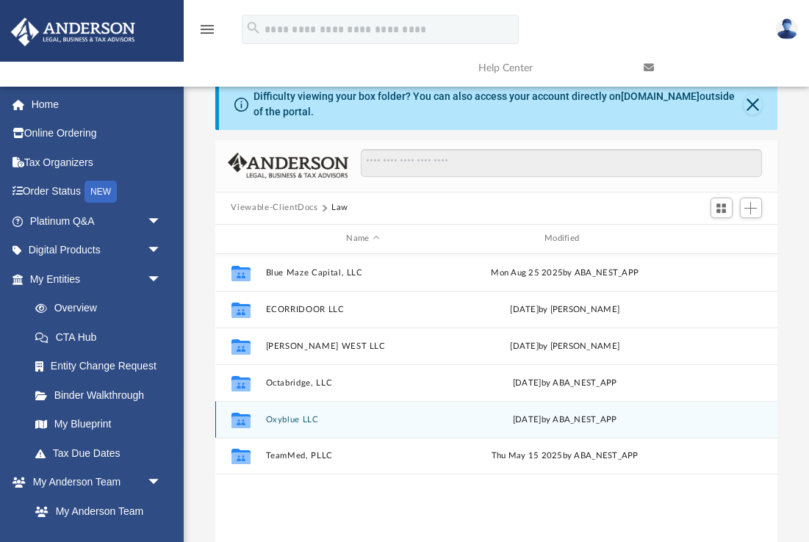
click at [295, 420] on button "Oxyblue LLC" at bounding box center [363, 420] width 196 height 10
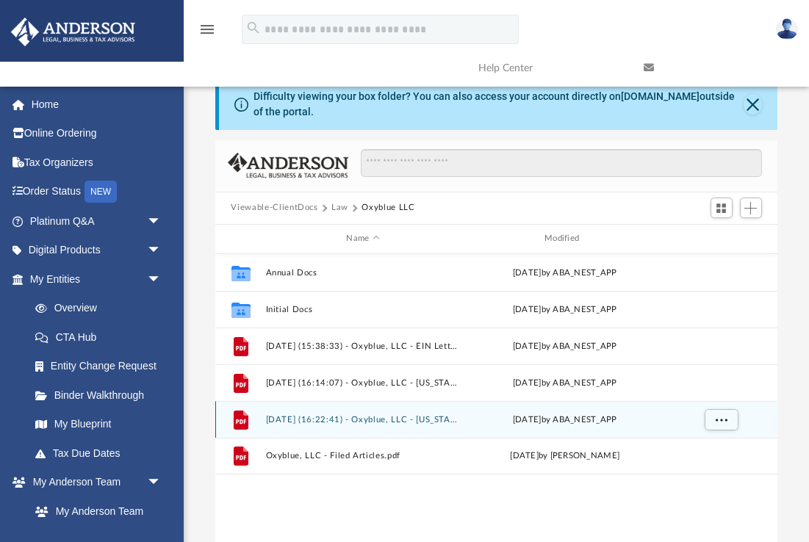
click at [295, 420] on button "[DATE] (16:22:41) - Oxyblue, LLC - [US_STATE] Franchise from [US_STATE] Comptro…" at bounding box center [363, 420] width 196 height 10
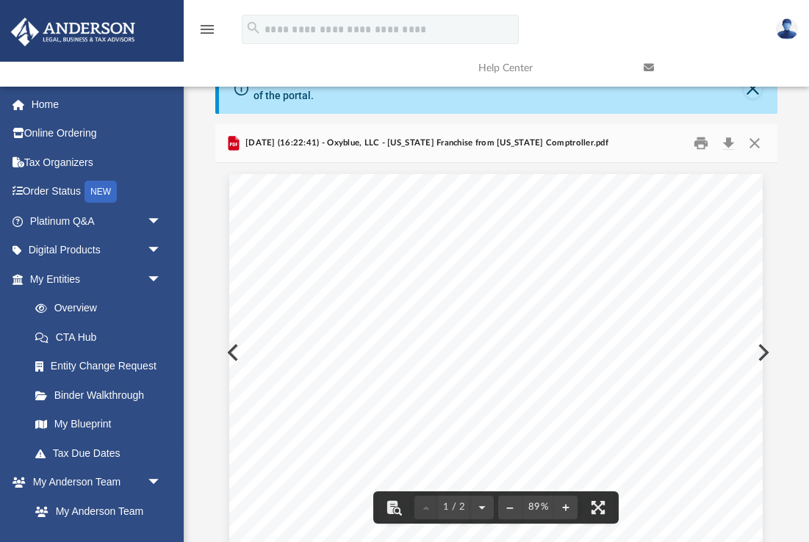
scroll to position [0, 0]
click at [755, 143] on button "Close" at bounding box center [755, 143] width 26 height 23
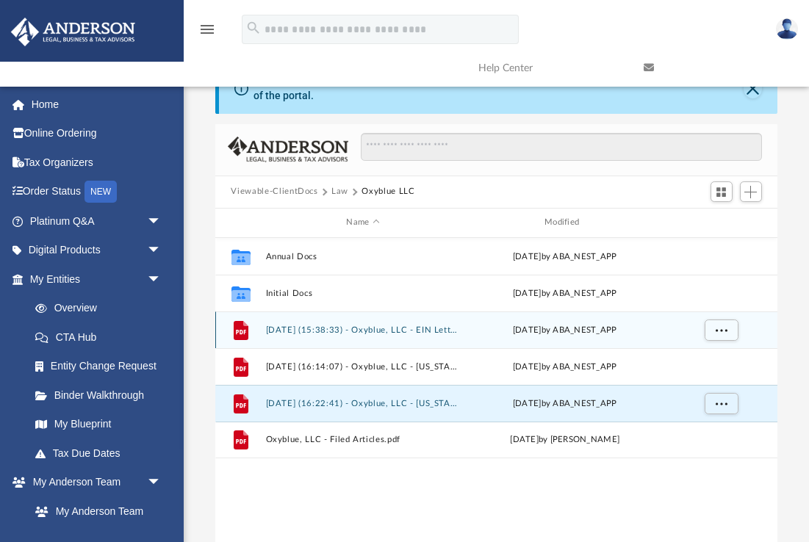
click at [376, 331] on button "[DATE] (15:38:33) - Oxyblue, LLC - EIN Letter from IRS.pdf" at bounding box center [363, 330] width 196 height 10
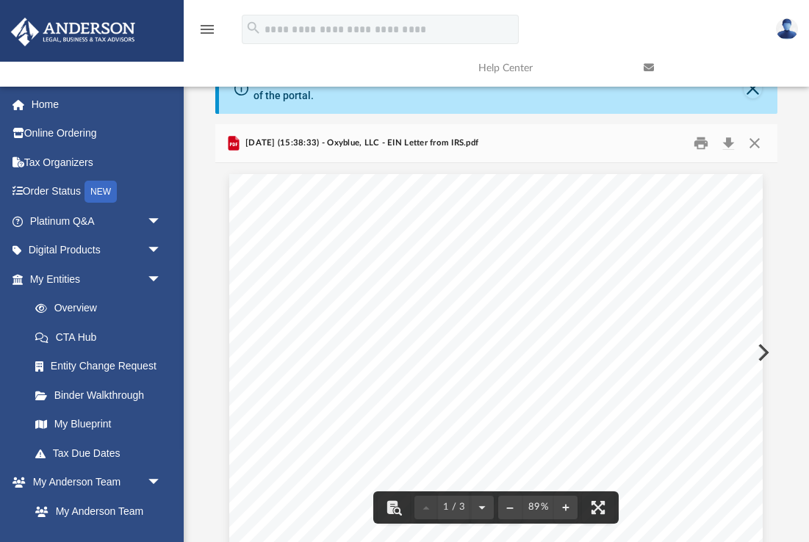
scroll to position [40, 0]
click at [736, 147] on button "Download" at bounding box center [729, 143] width 26 height 23
click at [753, 146] on button "Close" at bounding box center [755, 143] width 26 height 23
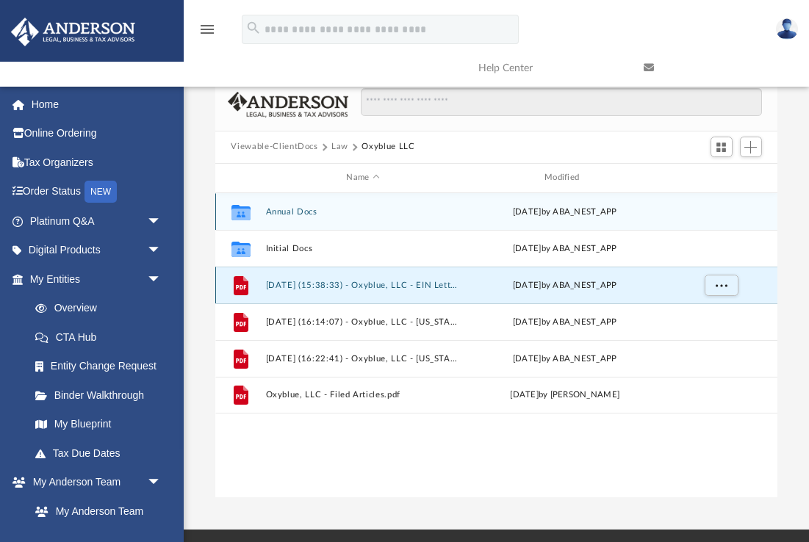
scroll to position [106, 0]
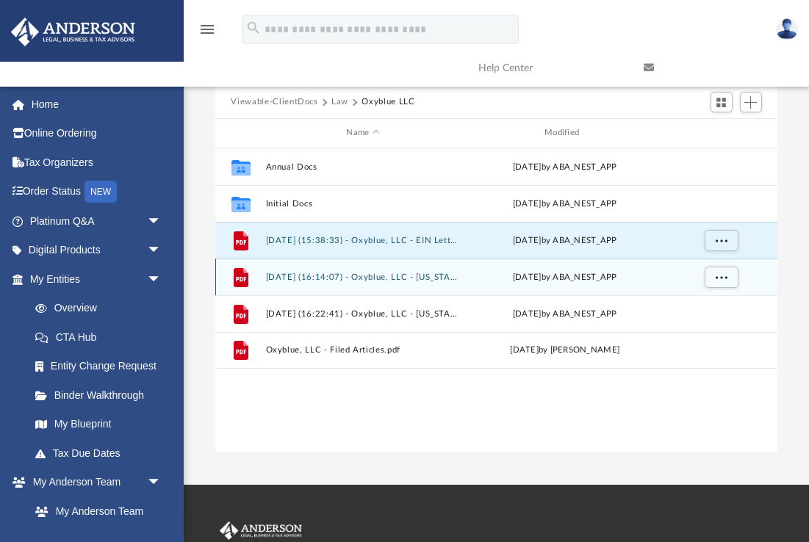
click at [320, 279] on button "[DATE] (16:14:07) - Oxyblue, LLC - [US_STATE] Franchise from [US_STATE] Comptro…" at bounding box center [363, 277] width 196 height 10
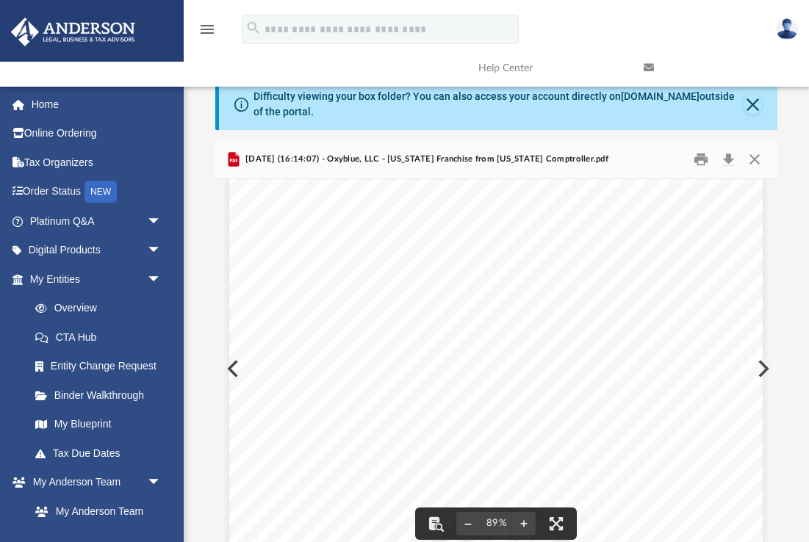
scroll to position [64, 0]
click at [757, 158] on button "Close" at bounding box center [755, 159] width 26 height 23
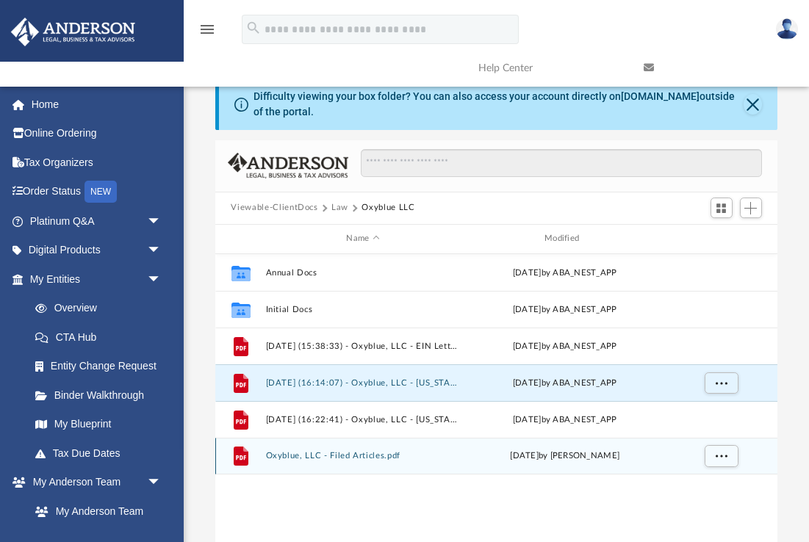
click at [370, 457] on button "Oxyblue, LLC - Filed Articles.pdf" at bounding box center [363, 456] width 196 height 10
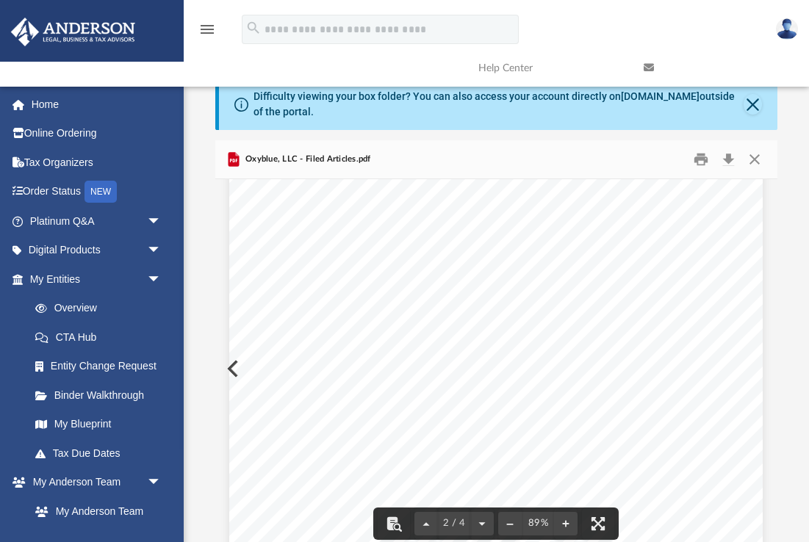
scroll to position [329, 0]
click at [731, 156] on button "Download" at bounding box center [729, 159] width 26 height 23
click at [758, 159] on button "Close" at bounding box center [755, 159] width 26 height 23
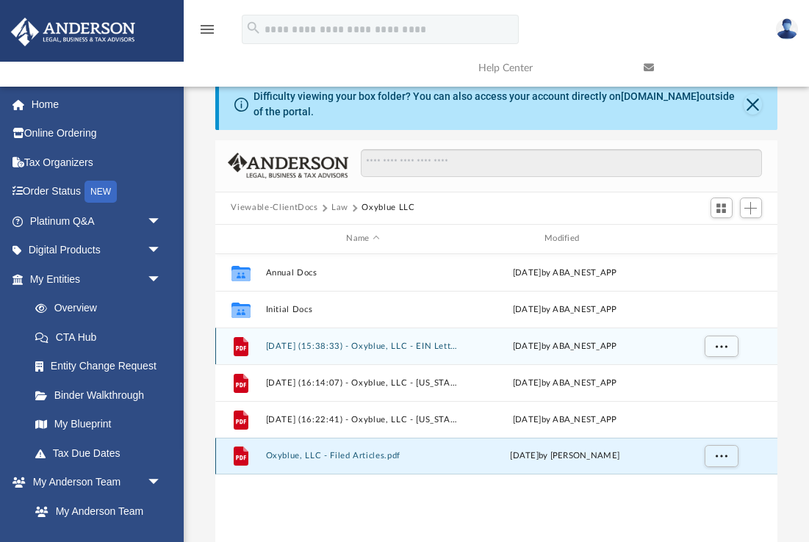
scroll to position [14, 1]
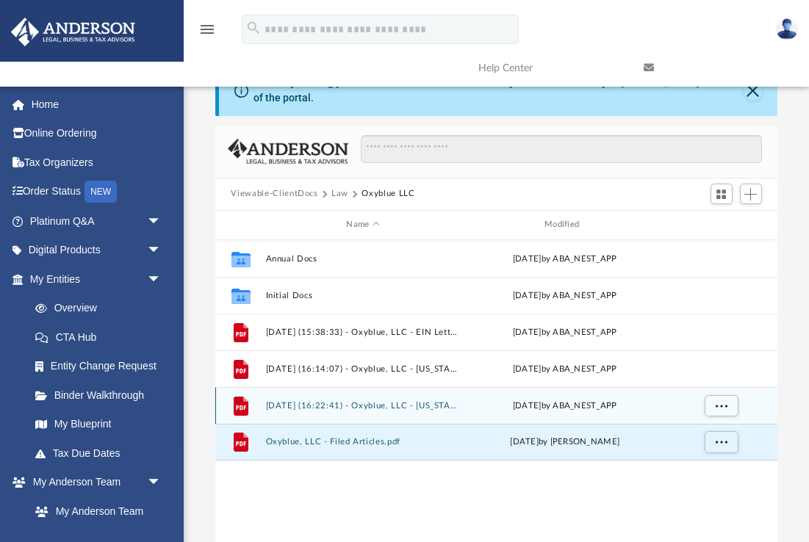
click at [397, 401] on button "[DATE] (16:22:41) - Oxyblue, LLC - [US_STATE] Franchise from [US_STATE] Comptro…" at bounding box center [363, 406] width 196 height 10
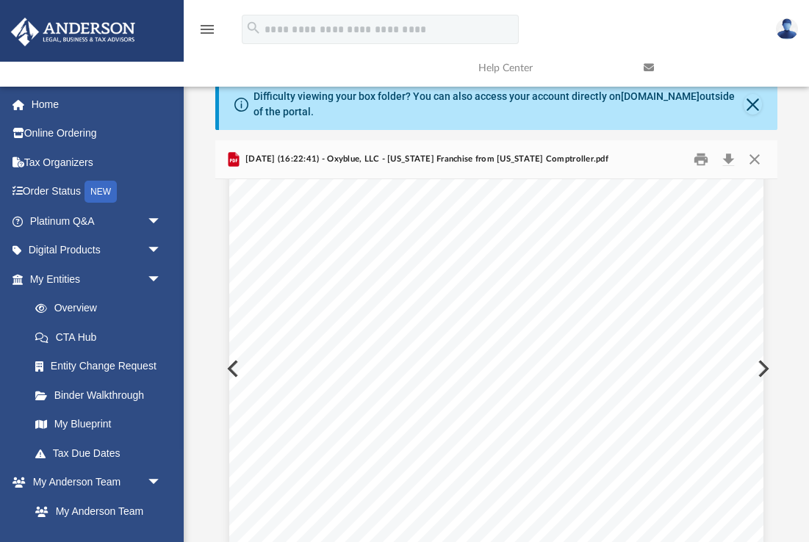
scroll to position [5, 0]
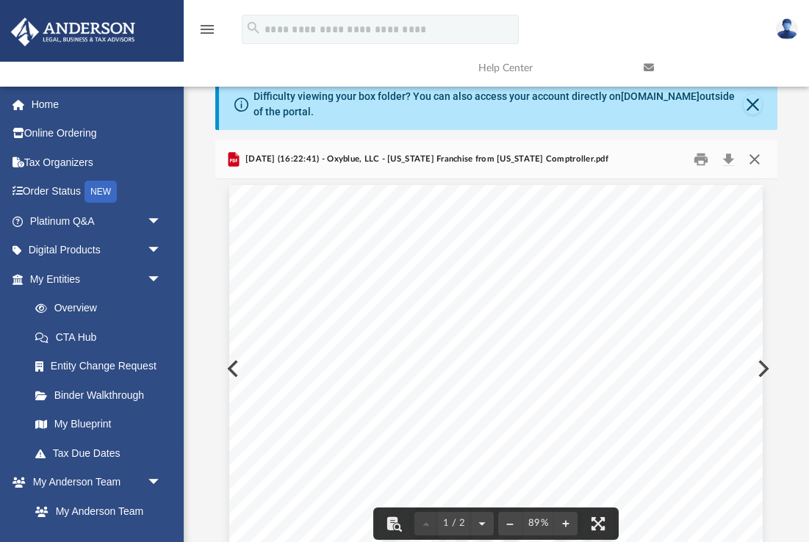
click at [756, 159] on button "Close" at bounding box center [755, 159] width 26 height 23
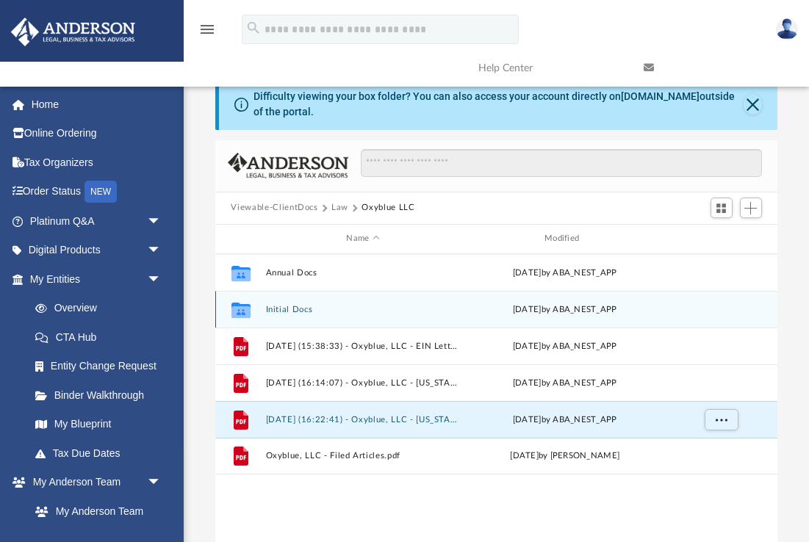
click at [285, 308] on button "Initial Docs" at bounding box center [363, 309] width 196 height 10
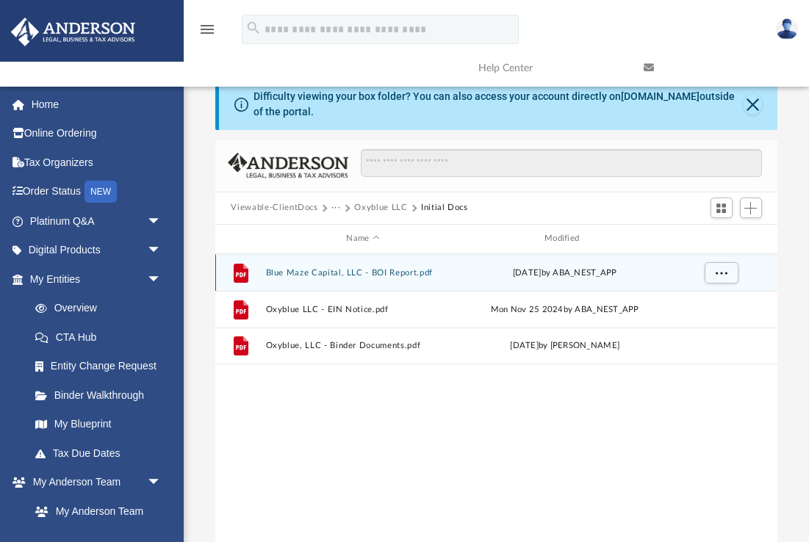
click at [380, 270] on button "Blue Maze Capital, LLC - BOI Report.pdf" at bounding box center [363, 273] width 196 height 10
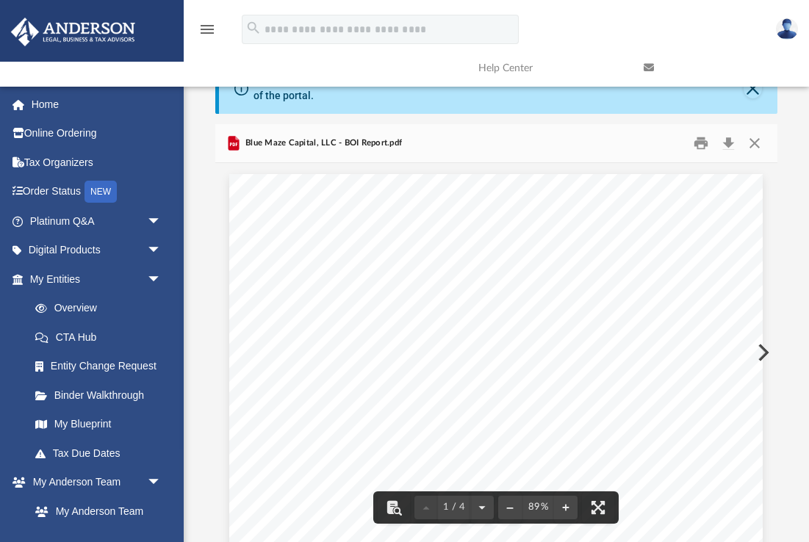
scroll to position [0, 0]
click at [756, 146] on button "Close" at bounding box center [755, 143] width 26 height 23
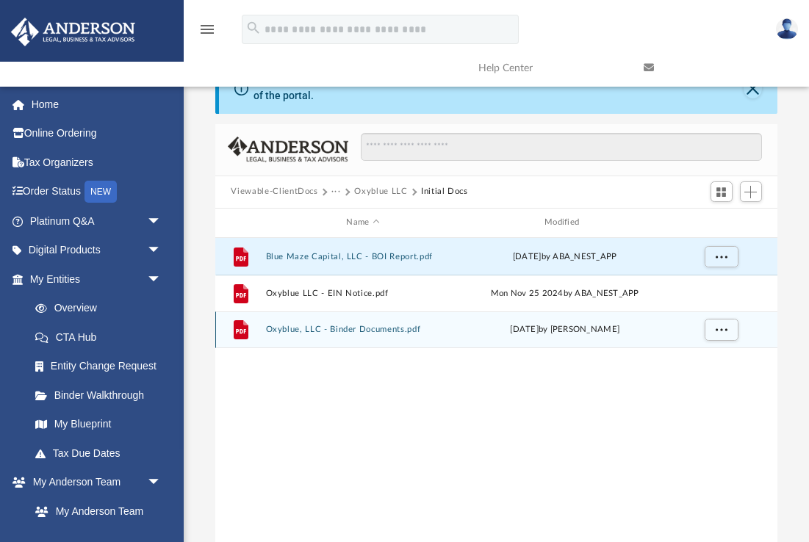
click at [379, 331] on button "Oxyblue, LLC - Binder Documents.pdf" at bounding box center [363, 330] width 196 height 10
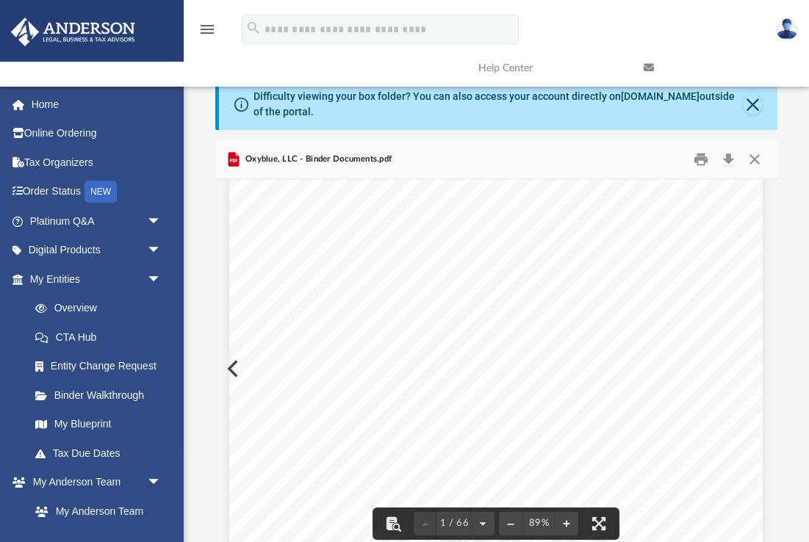
scroll to position [346, 0]
click at [728, 157] on button "Download" at bounding box center [729, 159] width 26 height 23
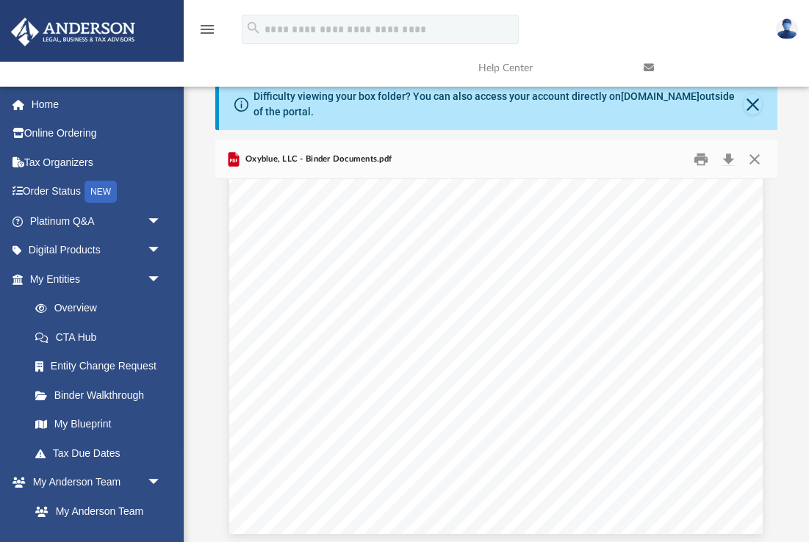
click at [195, 98] on div "Difficulty viewing your box folder? You can also access your account directly o…" at bounding box center [496, 319] width 625 height 480
